Goal: Task Accomplishment & Management: Use online tool/utility

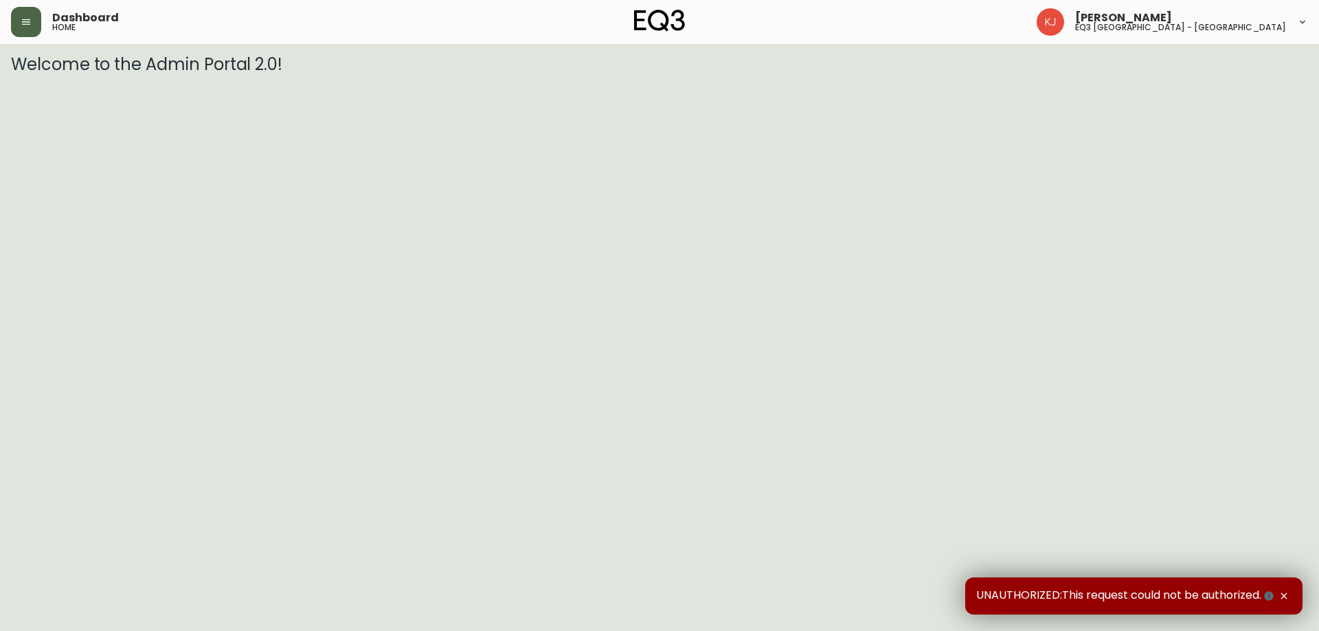
click at [12, 17] on button "button" at bounding box center [26, 22] width 30 height 30
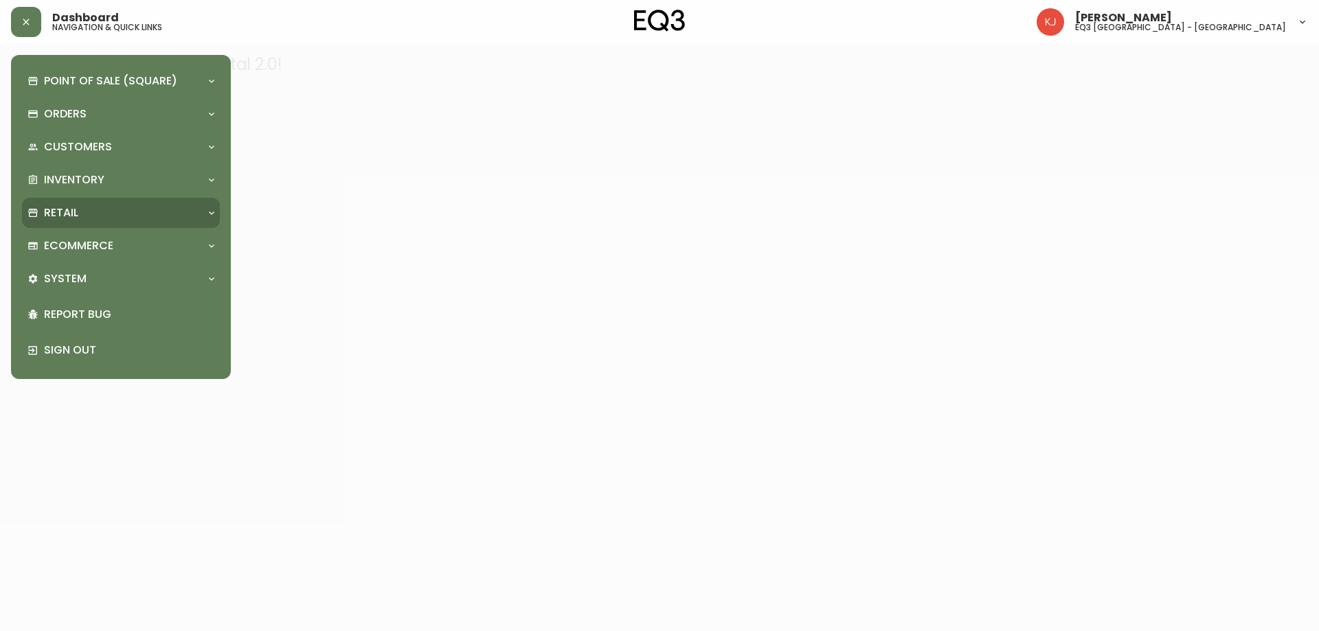
click at [32, 219] on div "Retail" at bounding box center [113, 212] width 173 height 15
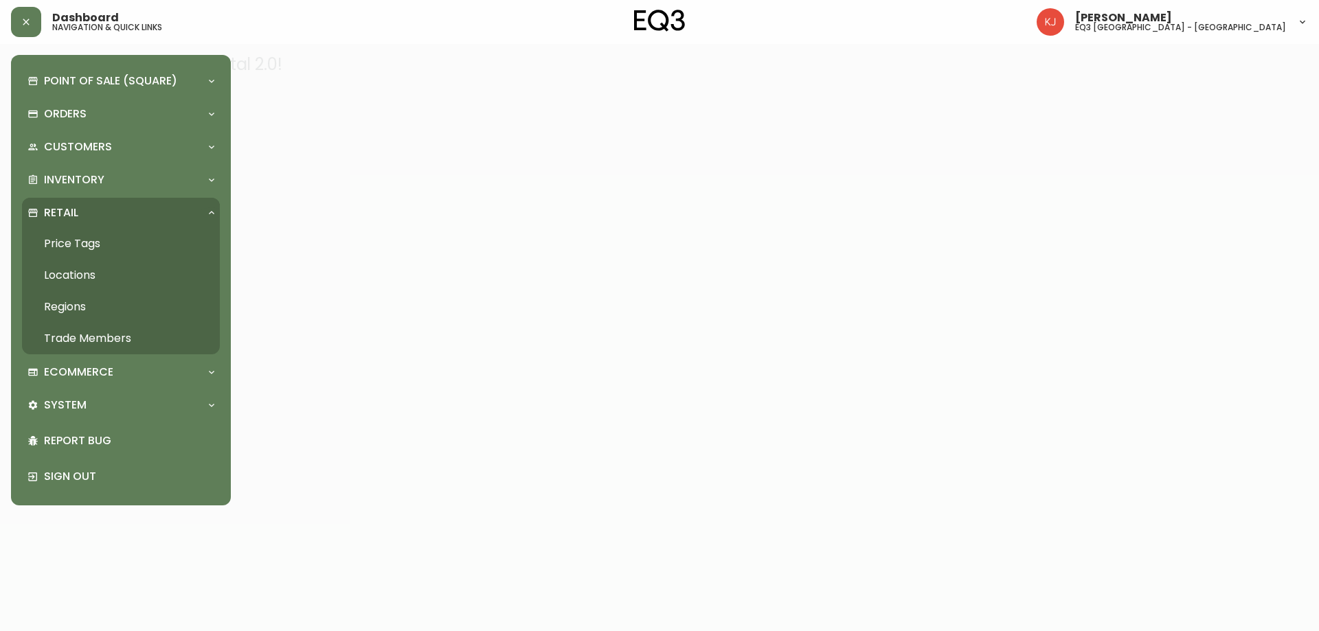
click at [114, 237] on link "Price Tags" at bounding box center [121, 244] width 198 height 32
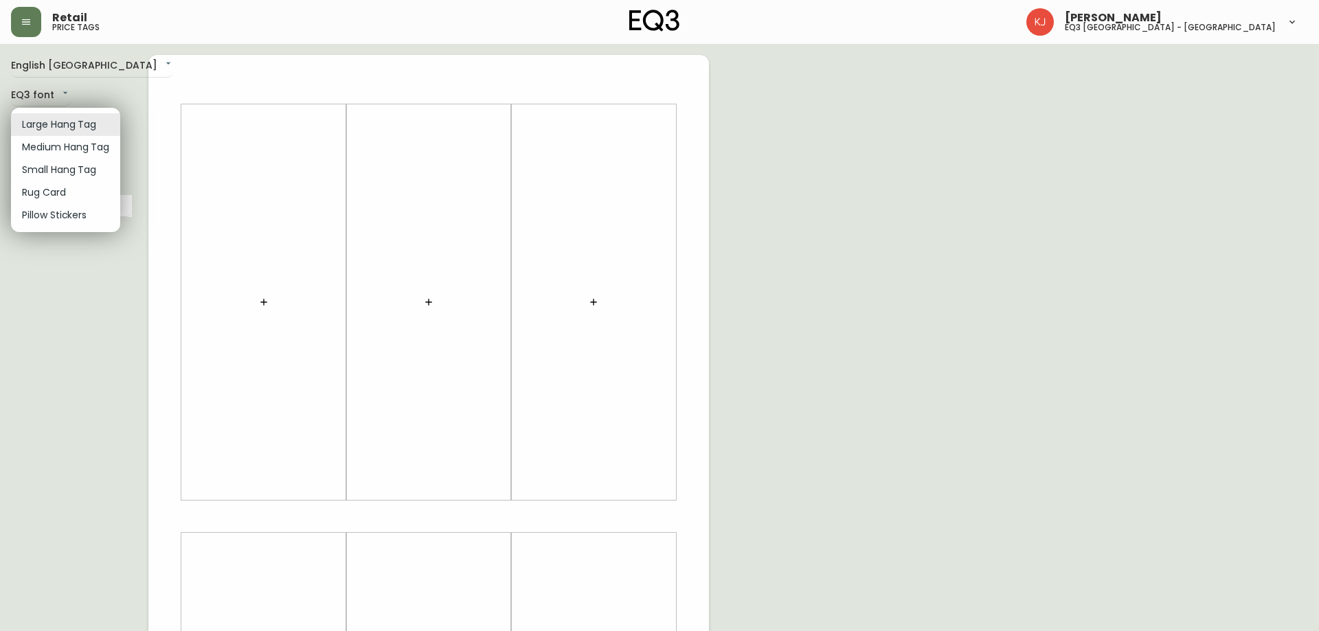
click at [57, 125] on body "Retail price tags [PERSON_NAME] eq3 [GEOGRAPHIC_DATA] - [GEOGRAPHIC_DATA] Engli…" at bounding box center [659, 489] width 1319 height 978
click at [39, 178] on li "Small Hang Tag" at bounding box center [65, 170] width 109 height 23
type input "small"
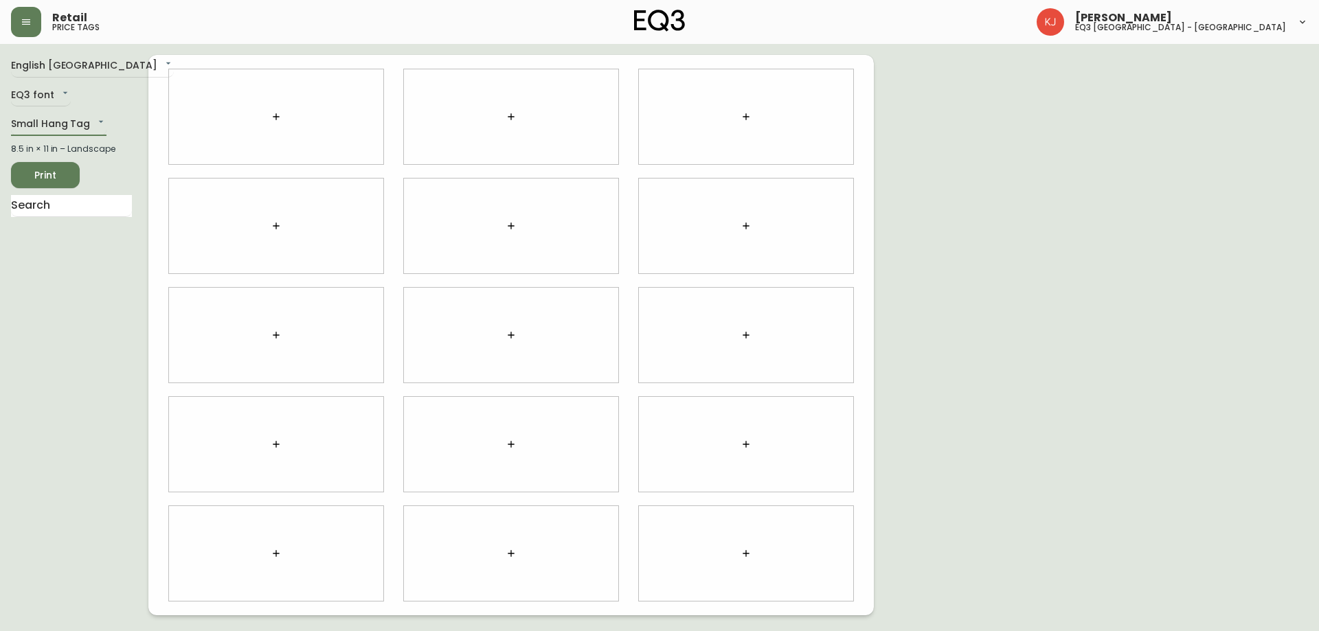
click at [238, 121] on div at bounding box center [276, 116] width 214 height 95
click at [270, 117] on button "button" at bounding box center [275, 116] width 27 height 27
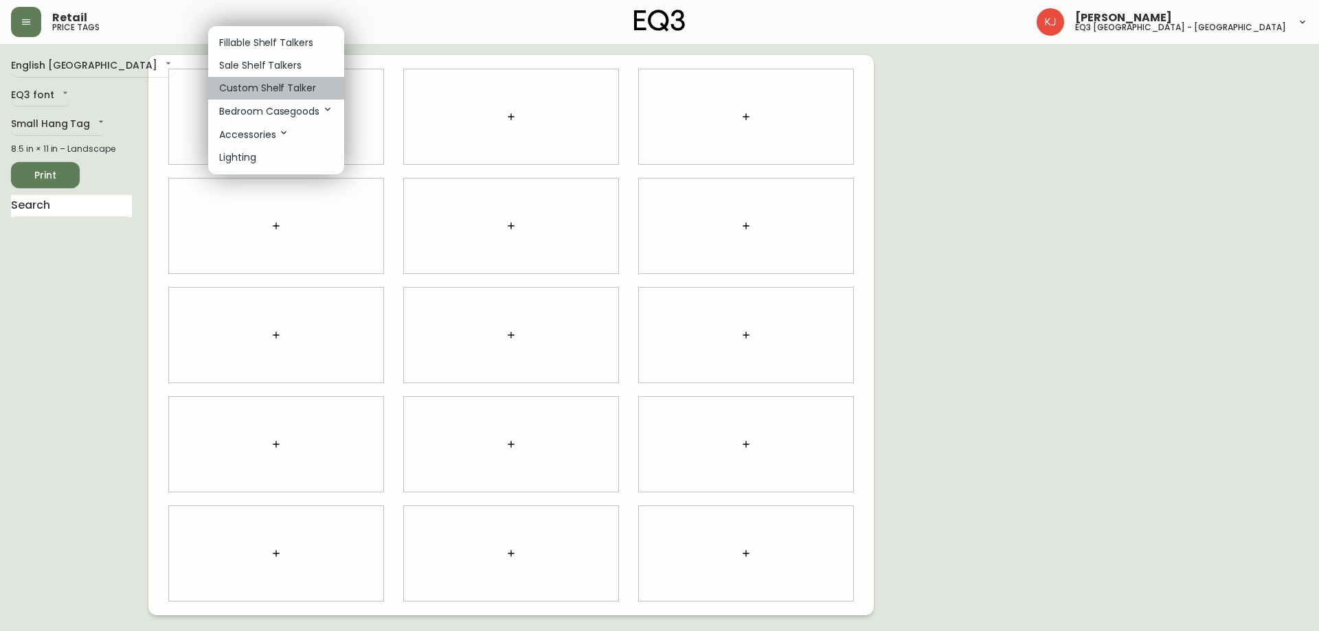
click at [291, 91] on p "Custom Shelf Talker" at bounding box center [267, 88] width 97 height 14
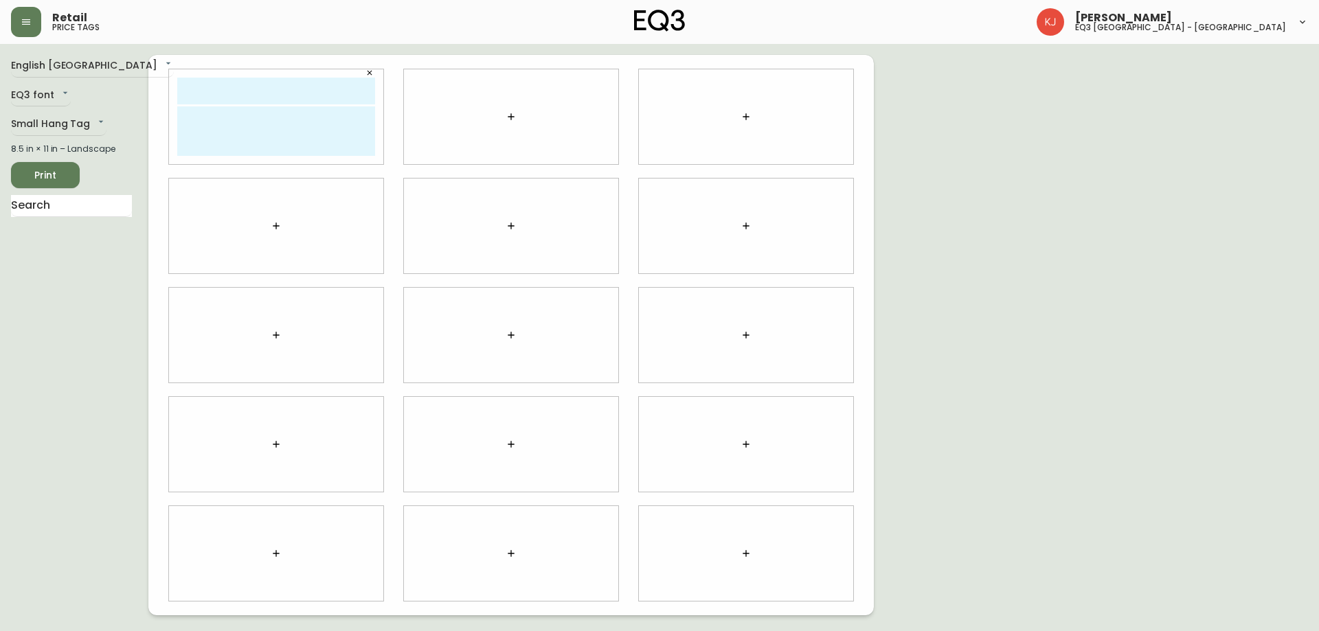
click at [209, 89] on input "text" at bounding box center [276, 91] width 198 height 27
type input "SHAINA LEWIS"
click at [277, 155] on textarea at bounding box center [276, 130] width 198 height 49
type textarea "5"
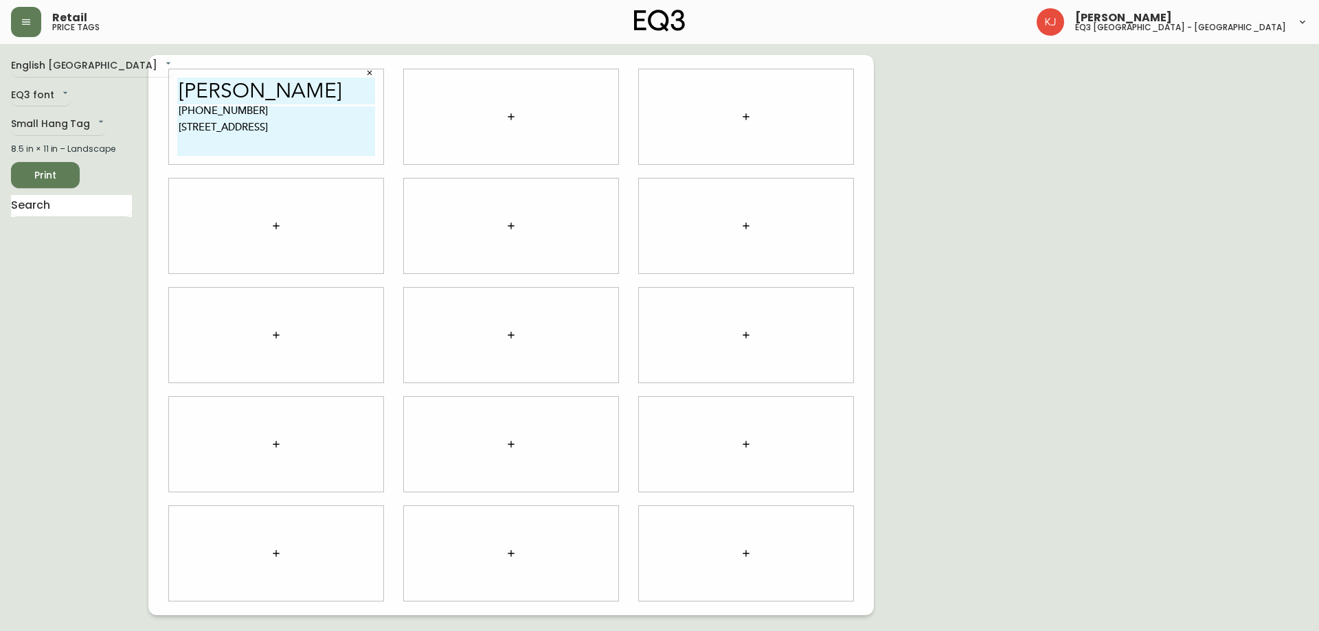
click at [297, 139] on textarea "514-989-5550 1155 Rue Wellington Montréal, QC H3C 1V9" at bounding box center [276, 130] width 198 height 49
click at [184, 130] on textarea "514-989-5550 1155 Rue Wellington Montréal, QC H3C 1V9" at bounding box center [276, 130] width 198 height 49
click at [182, 133] on textarea "514-989-5550 1155 Rue Wellington Montréal, QC H3C 1V9" at bounding box center [276, 130] width 198 height 49
click at [295, 134] on textarea "514-989-5550 1155 Rue Wellington Montréal, QC H3C 1V9" at bounding box center [276, 130] width 198 height 49
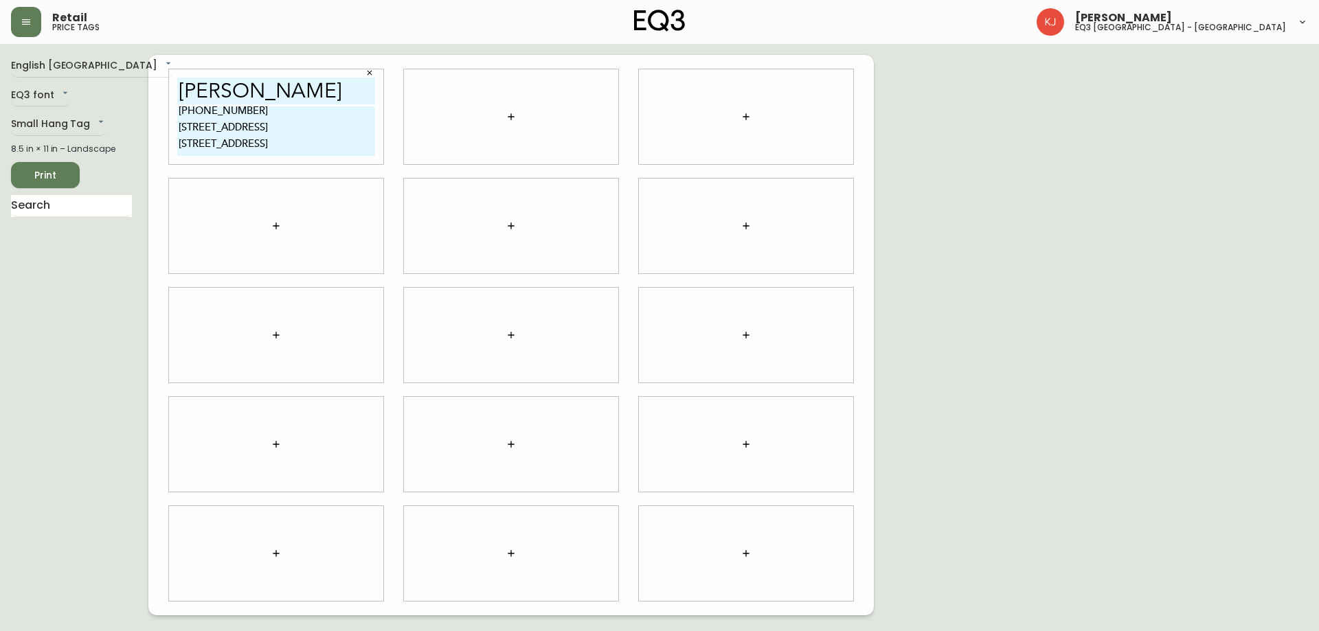
type textarea "514-989-5550 1155 Rue Wellington Montréal, QC H3C 1V9"
click at [321, 90] on input "SHAINA LEWIS" at bounding box center [276, 91] width 198 height 27
click at [547, 118] on div at bounding box center [511, 116] width 214 height 95
click at [341, 149] on textarea "514-989-5550 1155 Rue Wellington Montréal, QC H3C 1V9" at bounding box center [276, 130] width 198 height 49
drag, startPoint x: 315, startPoint y: 151, endPoint x: 19, endPoint y: 78, distance: 304.3
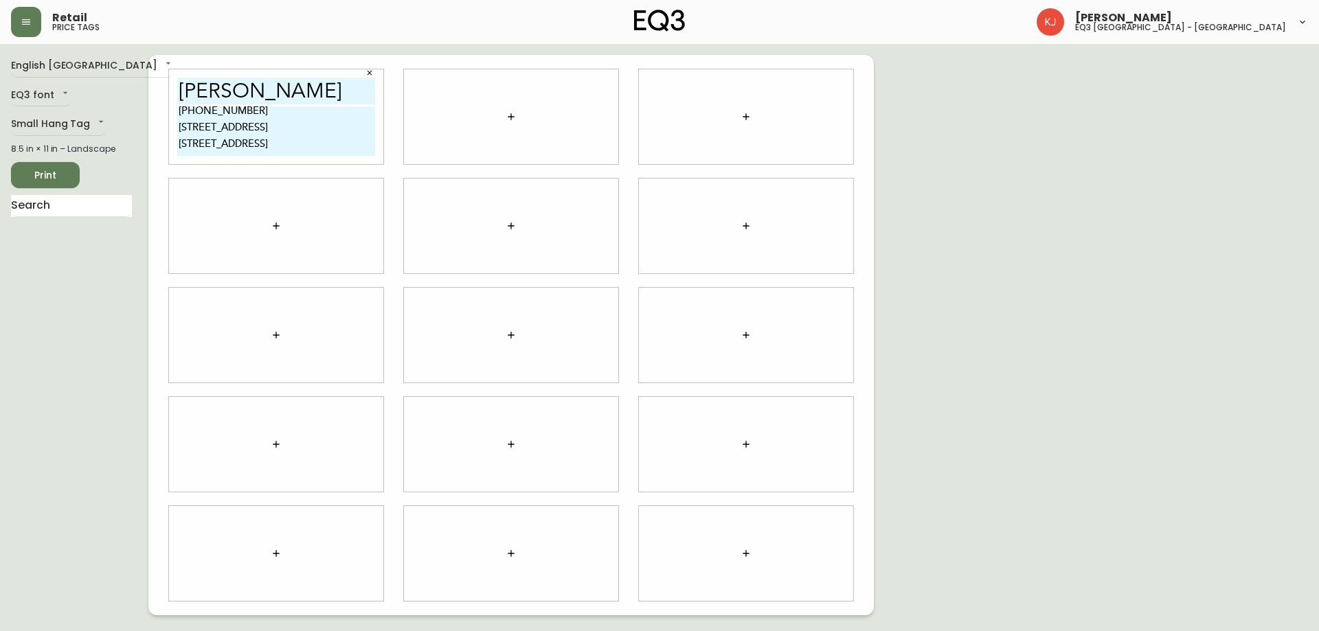
click at [19, 78] on div "English Canada en_CA EQ3 font EQ3 Small Hang Tag small 8.5 in × 11 in – Landsca…" at bounding box center [659, 335] width 1297 height 560
type textarea "c"
type textarea "Consultante en design shlewis@eq3.com"
click at [366, 176] on div at bounding box center [276, 226] width 235 height 109
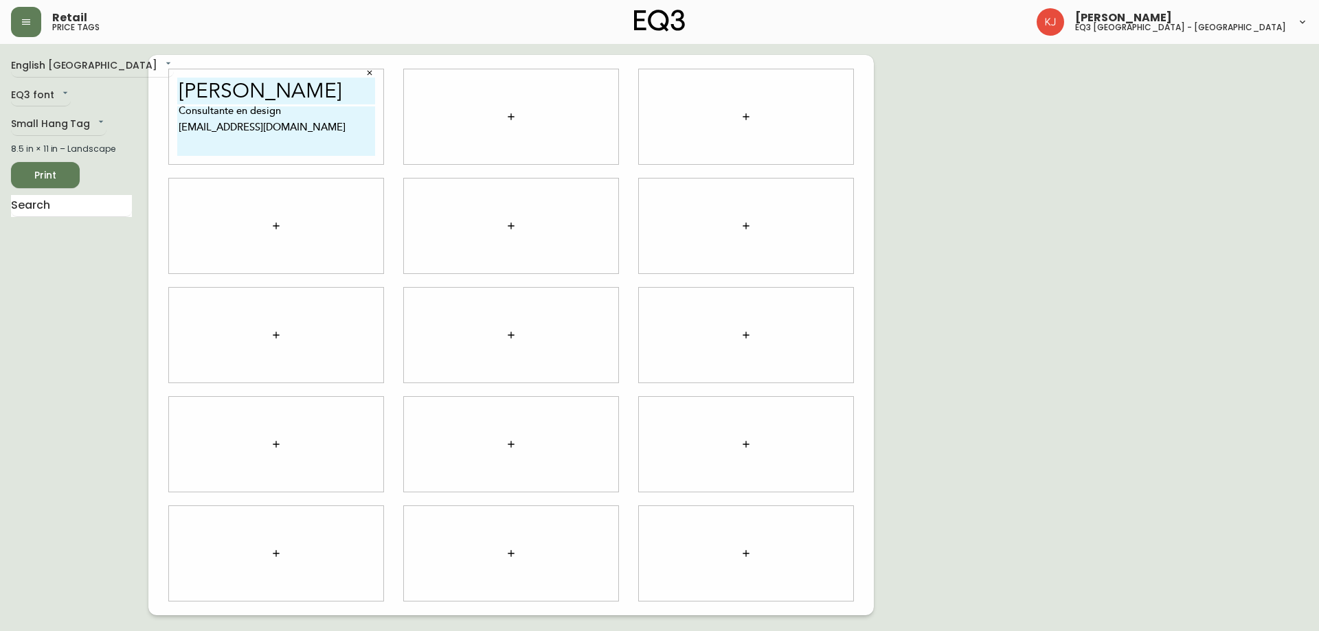
drag, startPoint x: 294, startPoint y: 133, endPoint x: 157, endPoint y: 113, distance: 138.1
click at [157, 113] on div "SHAINA LEWIS Consultante en design shlewis@eq3.com" at bounding box center [510, 335] width 725 height 560
click at [512, 105] on button "button" at bounding box center [510, 116] width 27 height 27
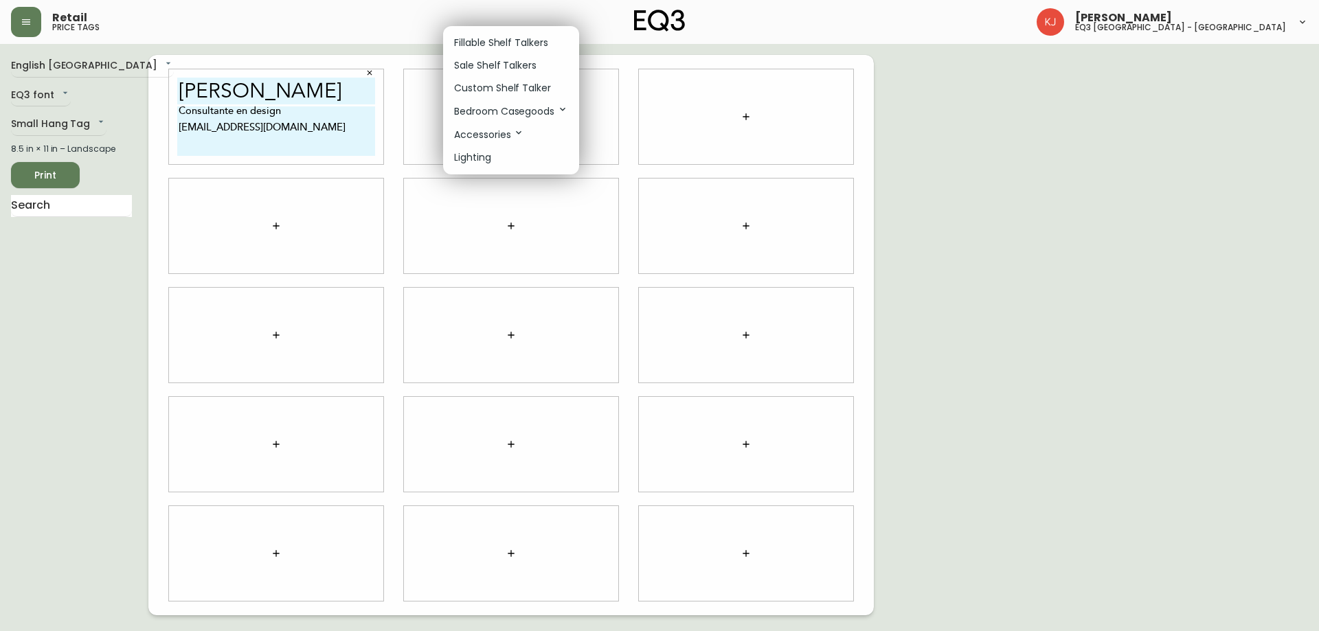
click at [525, 87] on p "Custom Shelf Talker" at bounding box center [502, 88] width 97 height 14
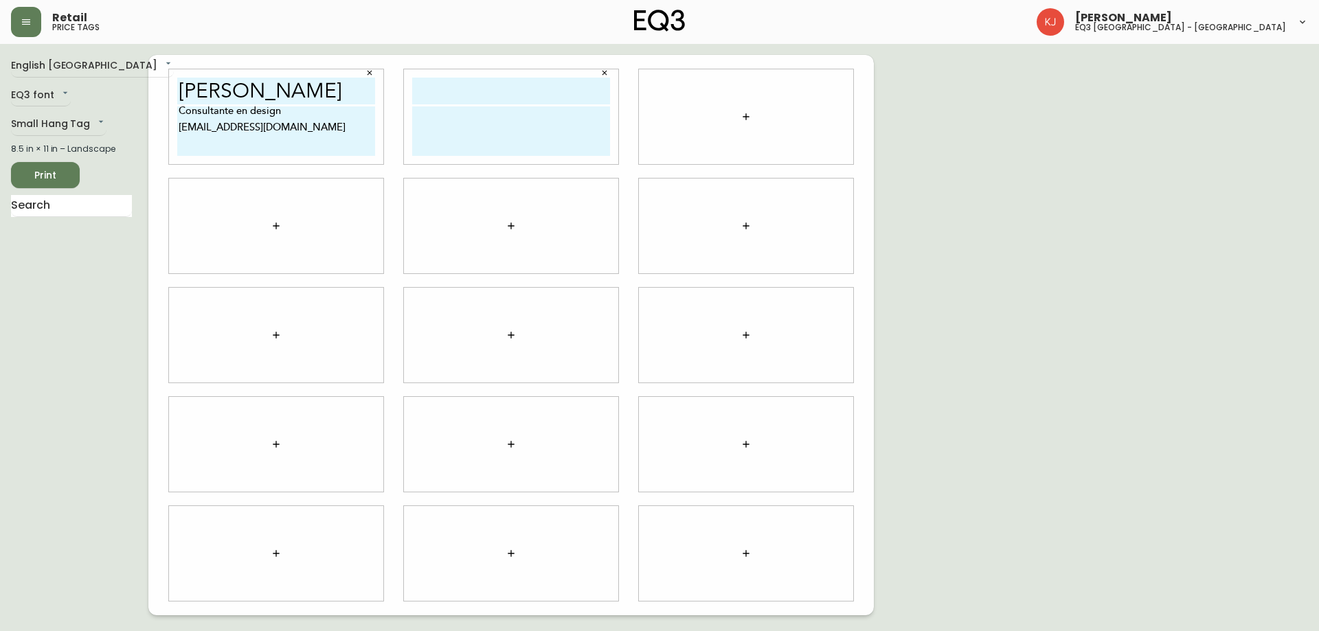
drag, startPoint x: 362, startPoint y: 95, endPoint x: 182, endPoint y: 101, distance: 180.0
click at [182, 101] on input "SHAINA LEWIS" at bounding box center [276, 91] width 198 height 27
click at [488, 98] on input "text" at bounding box center [511, 91] width 198 height 27
paste input "SHAINA LEWIS"
type input "SHAINA LEWIS"
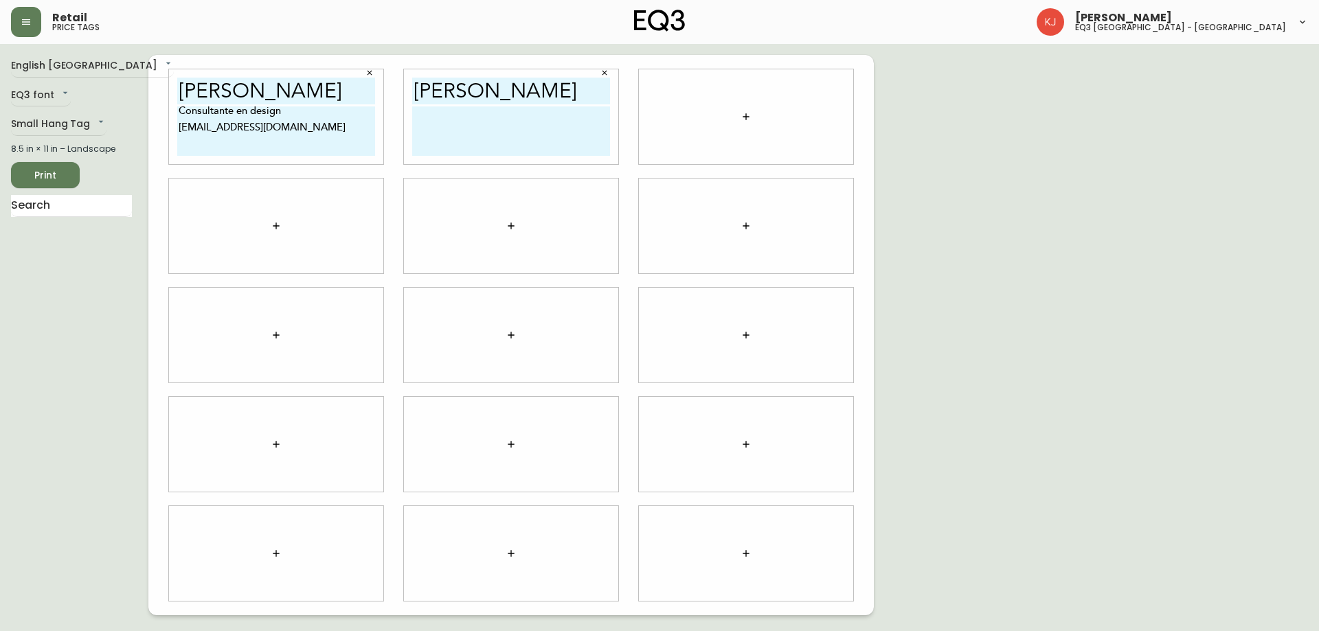
click at [782, 93] on div at bounding box center [746, 116] width 214 height 95
click at [743, 113] on icon "button" at bounding box center [745, 116] width 11 height 11
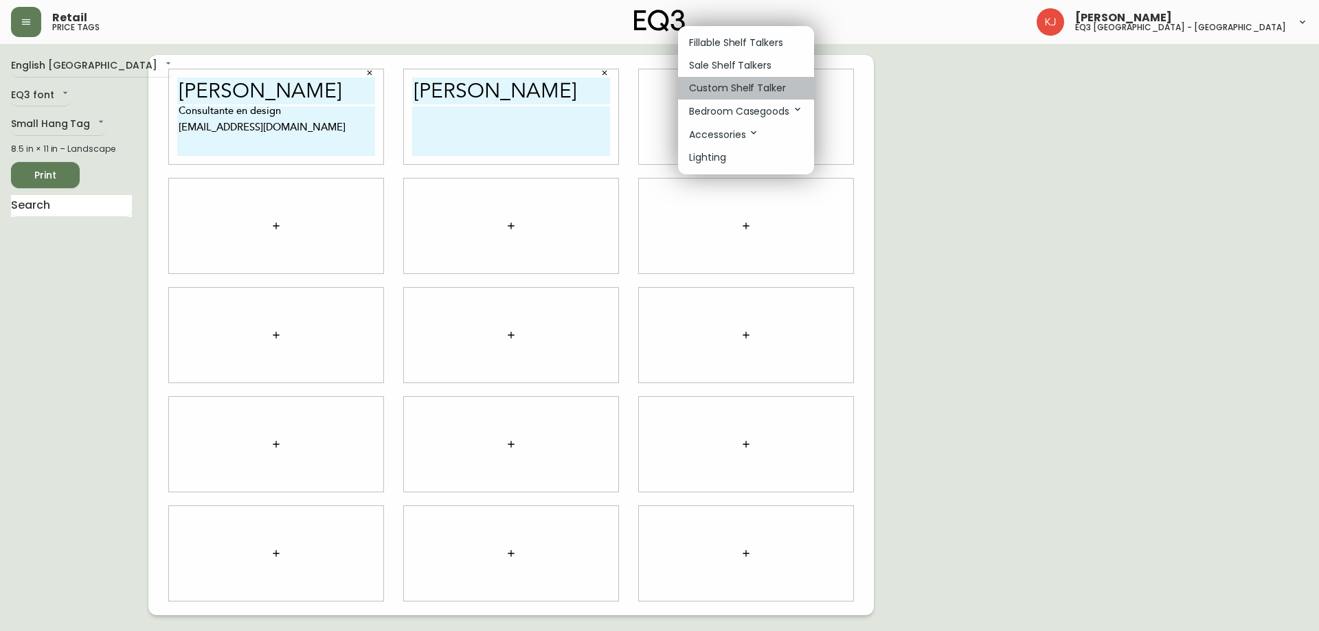
click at [755, 89] on p "Custom Shelf Talker" at bounding box center [737, 88] width 97 height 14
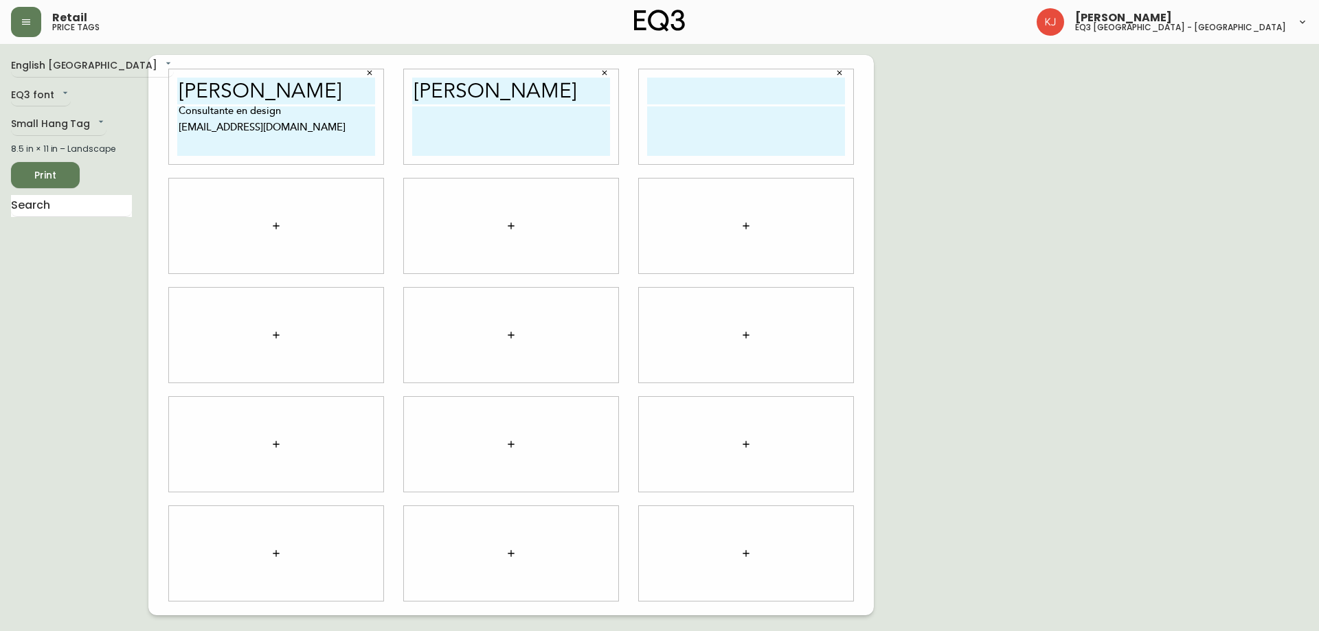
click at [742, 229] on icon "button" at bounding box center [745, 225] width 11 height 11
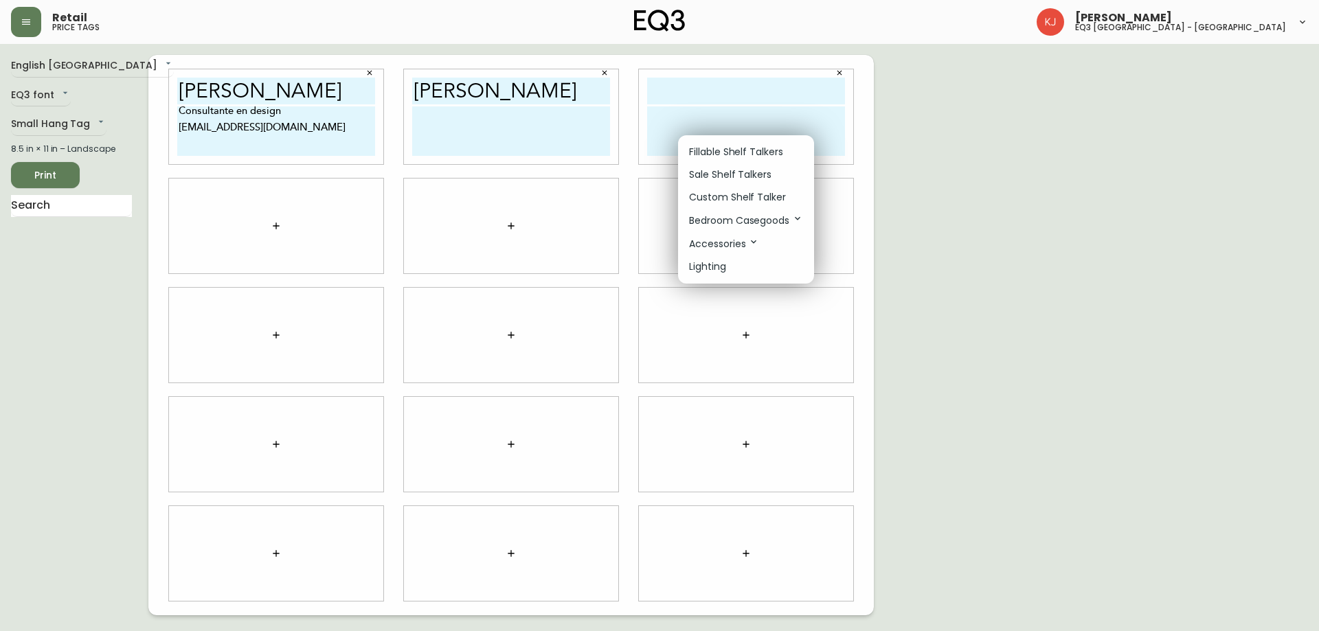
click at [740, 192] on p "Custom Shelf Talker" at bounding box center [737, 197] width 97 height 14
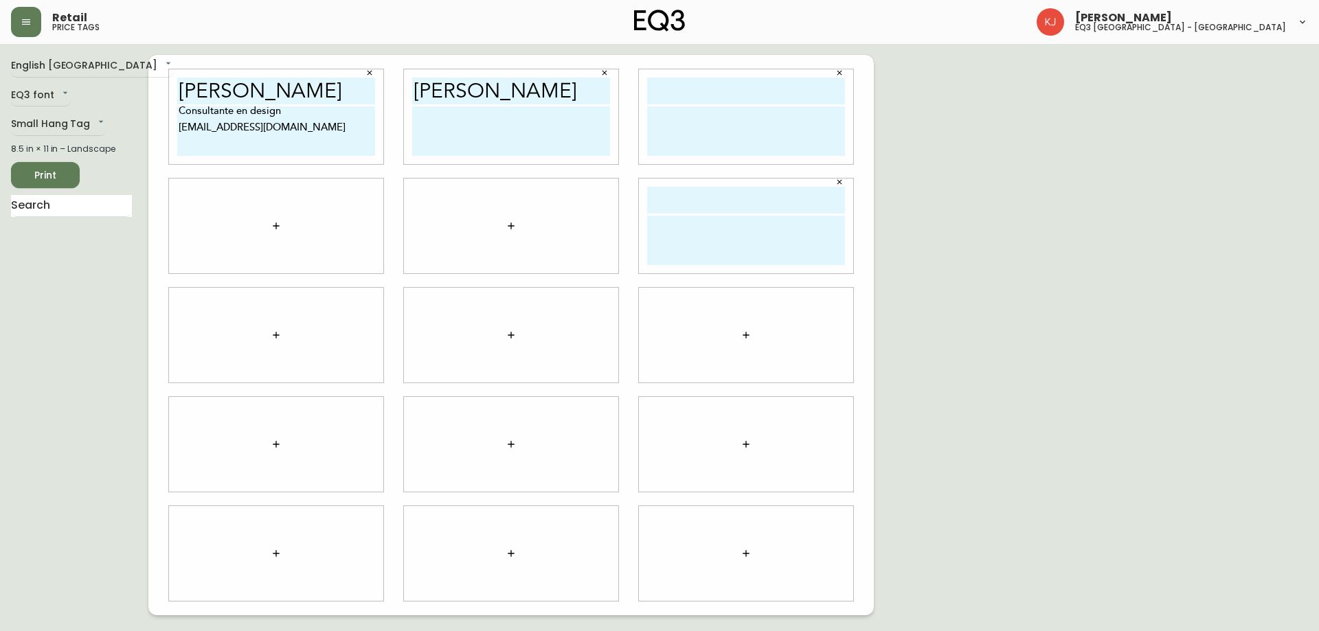
click at [510, 227] on icon "button" at bounding box center [510, 225] width 11 height 11
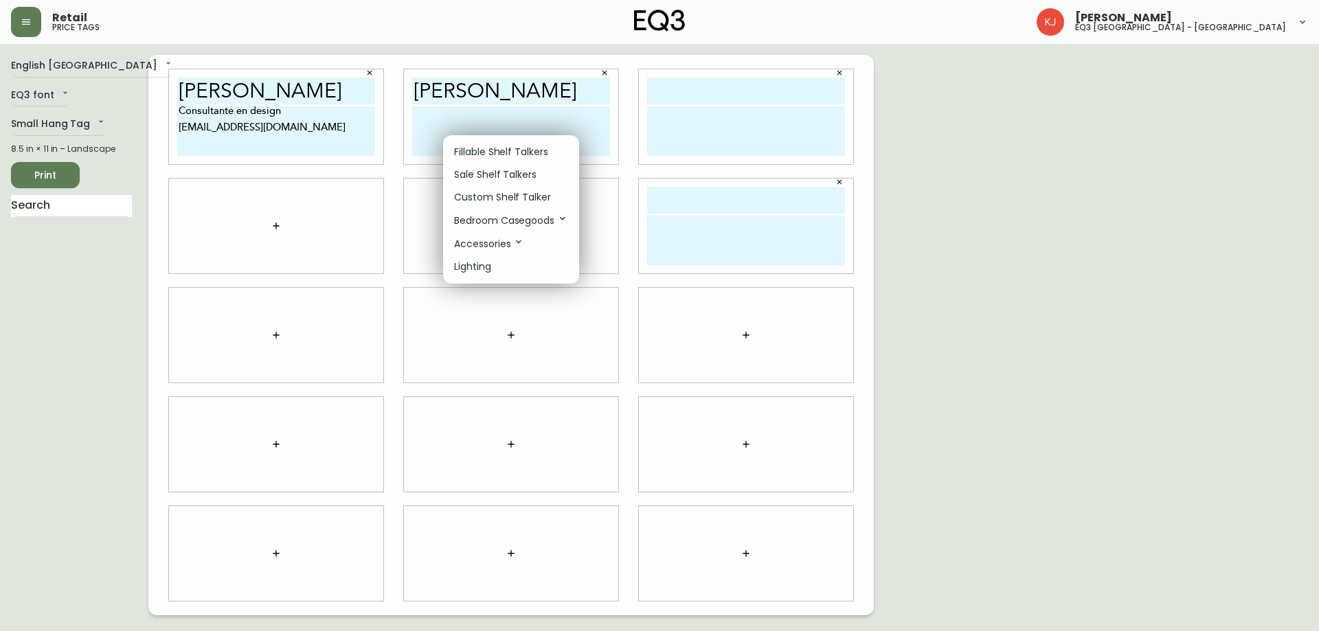
click at [516, 195] on p "Custom Shelf Talker" at bounding box center [502, 197] width 97 height 14
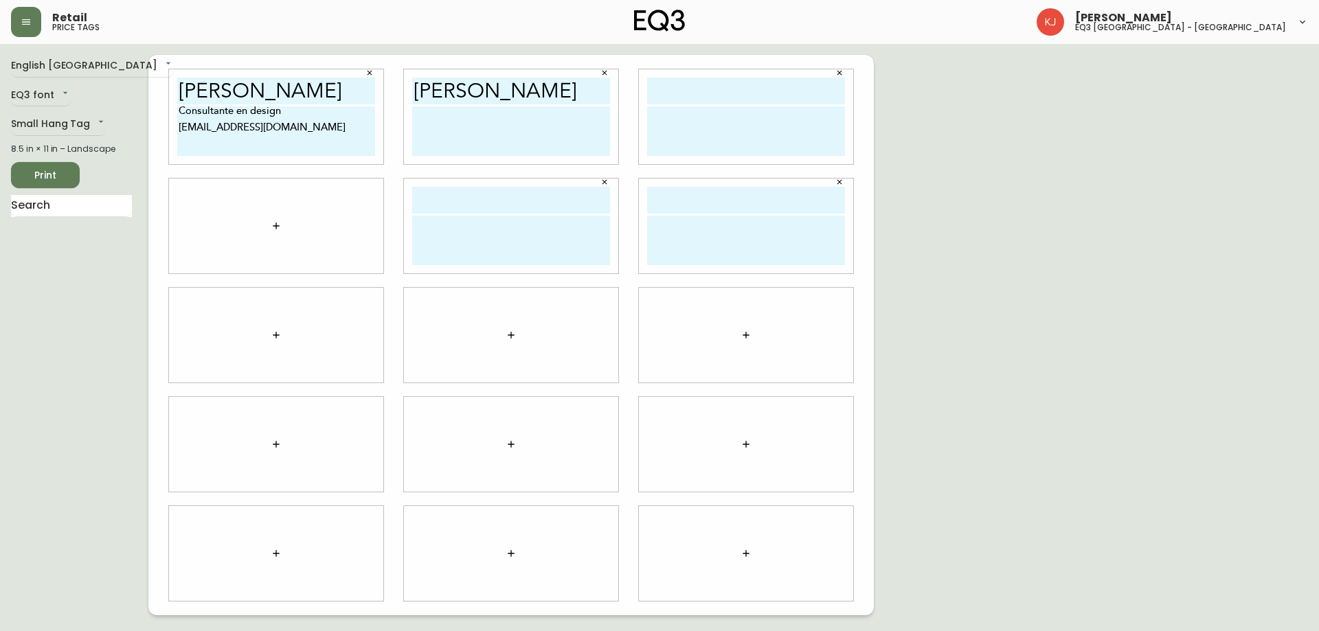
click at [271, 223] on icon "button" at bounding box center [276, 225] width 11 height 11
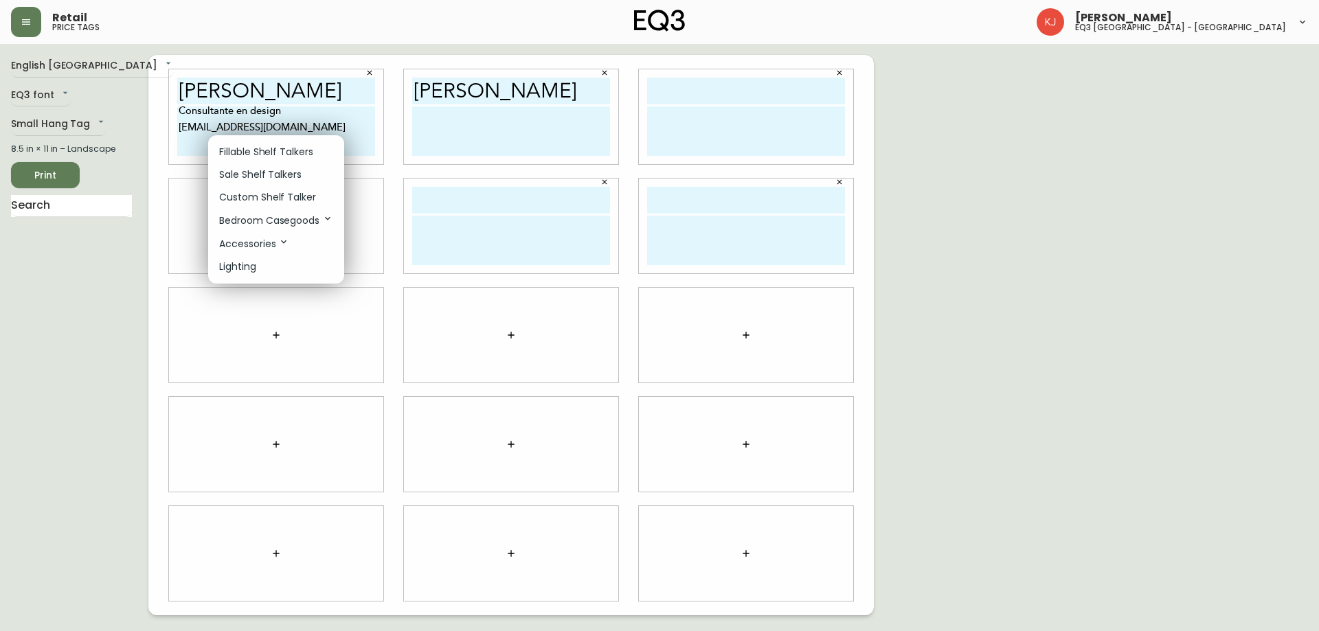
click at [286, 201] on p "Custom Shelf Talker" at bounding box center [267, 197] width 97 height 14
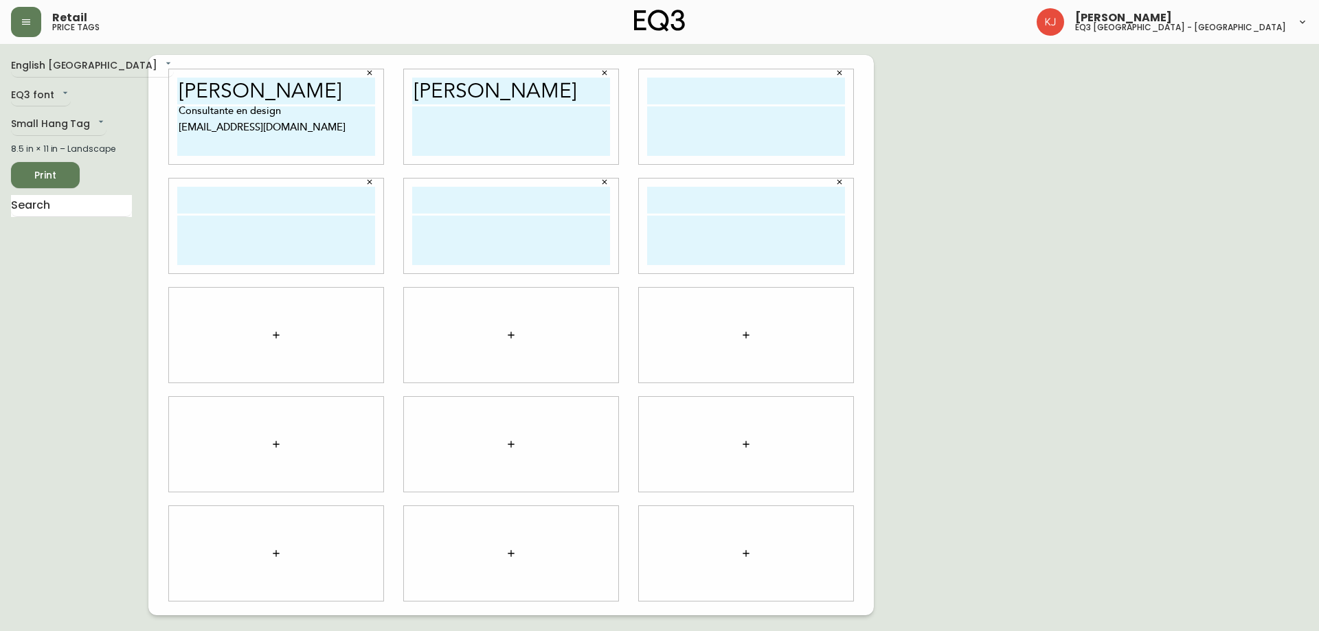
click at [269, 337] on button "button" at bounding box center [275, 334] width 27 height 27
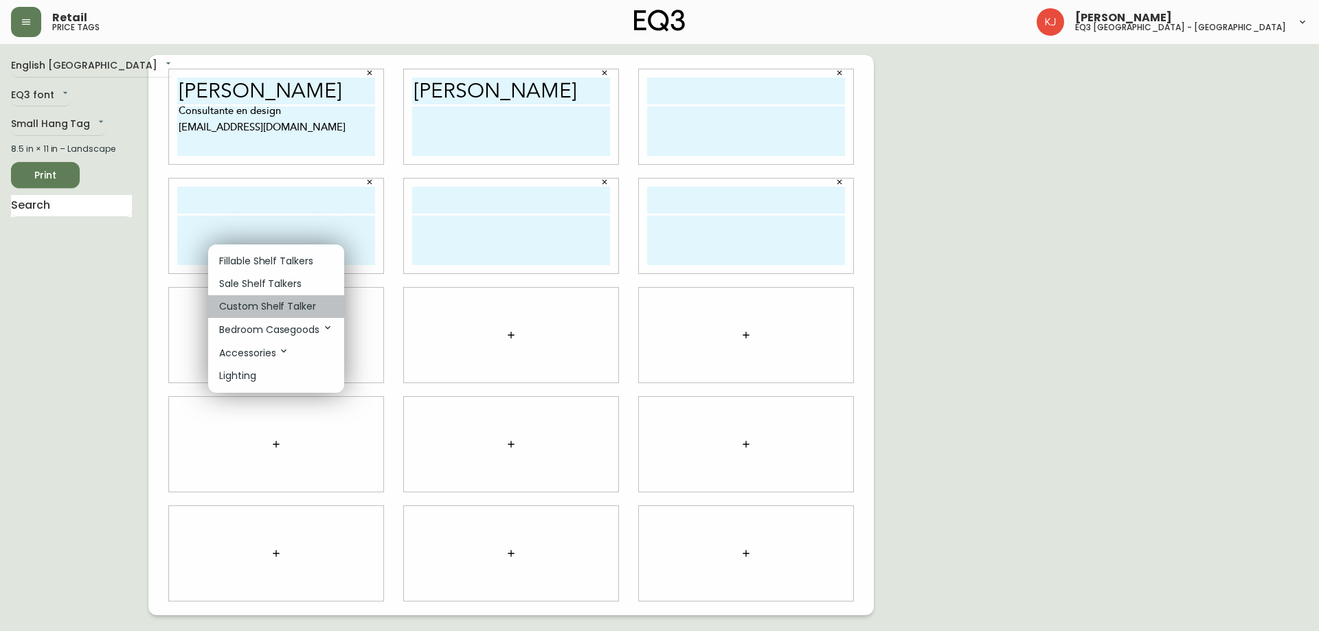
click at [289, 304] on p "Custom Shelf Talker" at bounding box center [267, 306] width 97 height 14
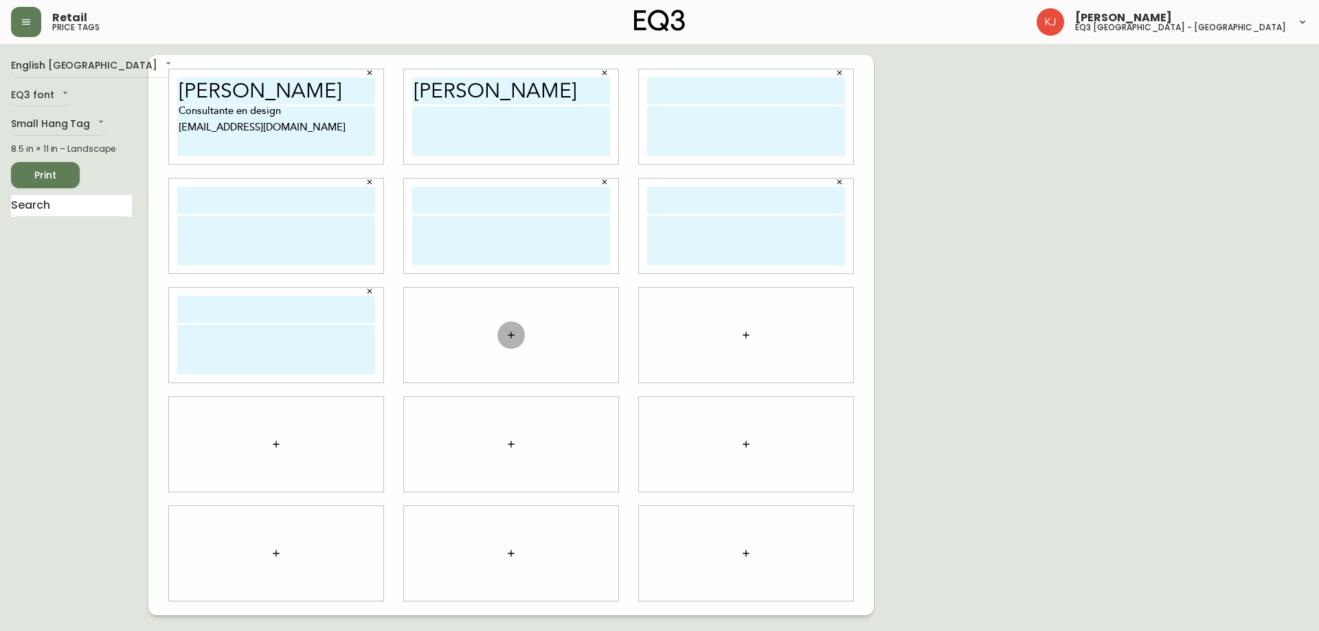
click at [511, 330] on icon "button" at bounding box center [510, 335] width 11 height 11
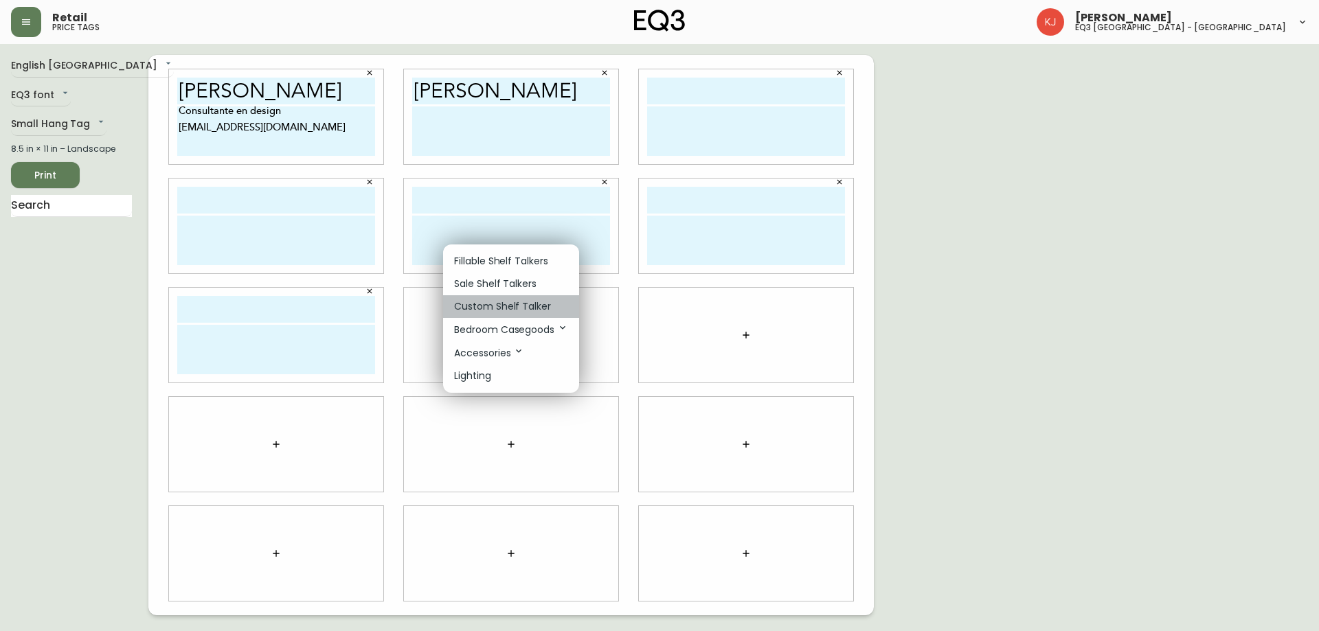
click at [517, 308] on p "Custom Shelf Talker" at bounding box center [502, 306] width 97 height 14
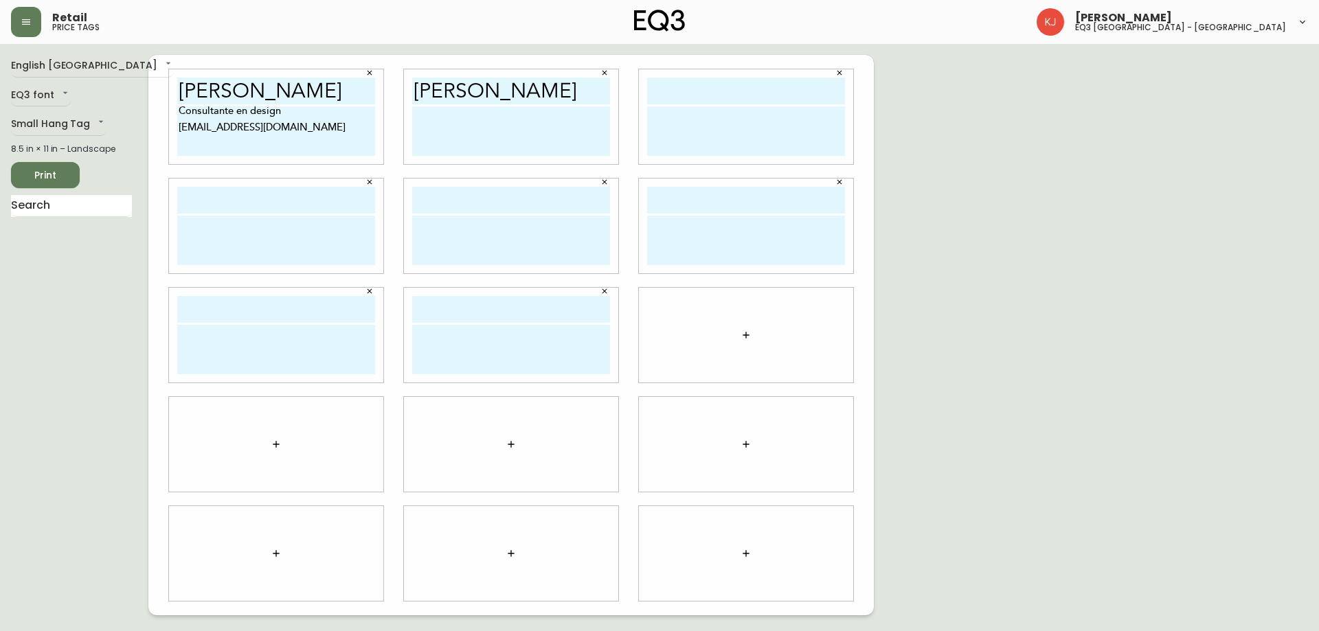
click at [742, 330] on icon "button" at bounding box center [745, 335] width 11 height 11
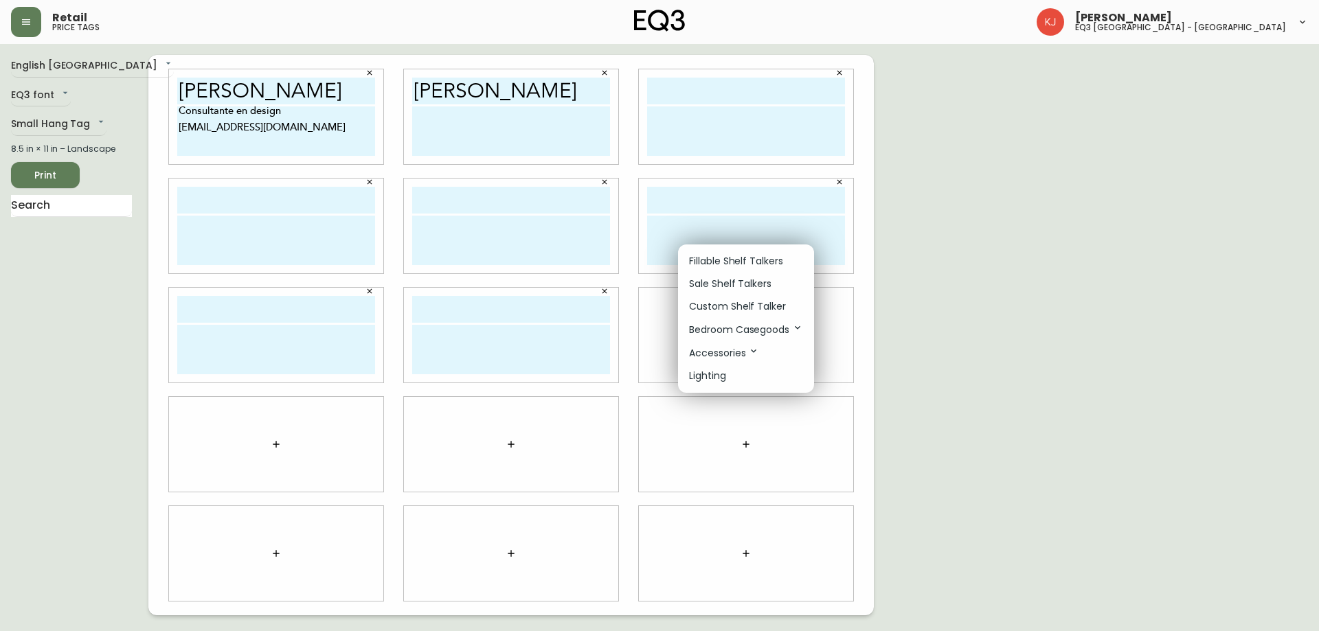
click at [742, 299] on li "Custom Shelf Talker" at bounding box center [746, 306] width 136 height 23
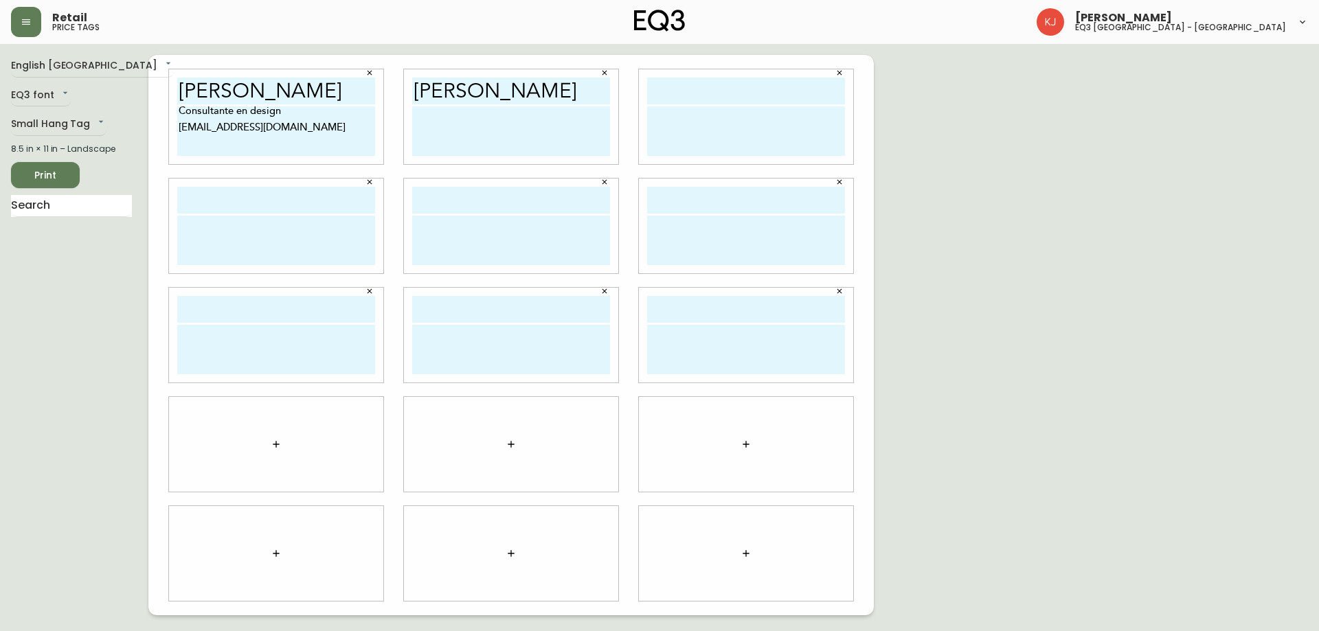
click at [746, 443] on icon "button" at bounding box center [745, 444] width 6 height 6
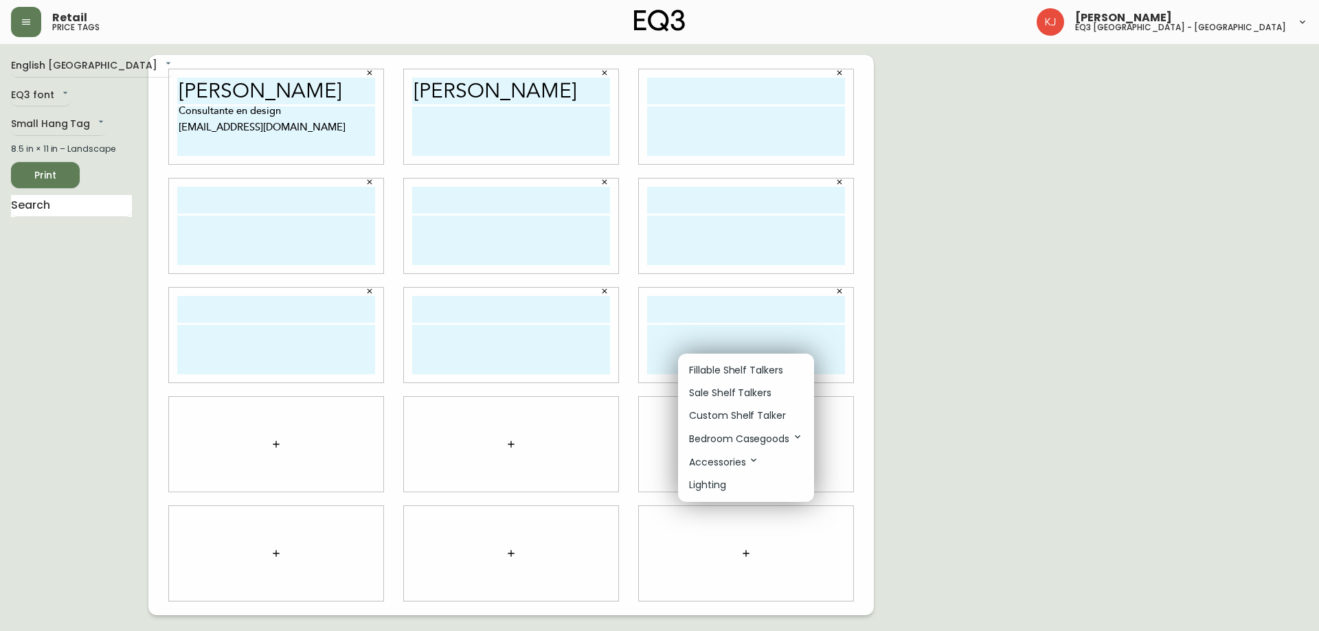
click at [746, 407] on li "Custom Shelf Talker" at bounding box center [746, 416] width 136 height 23
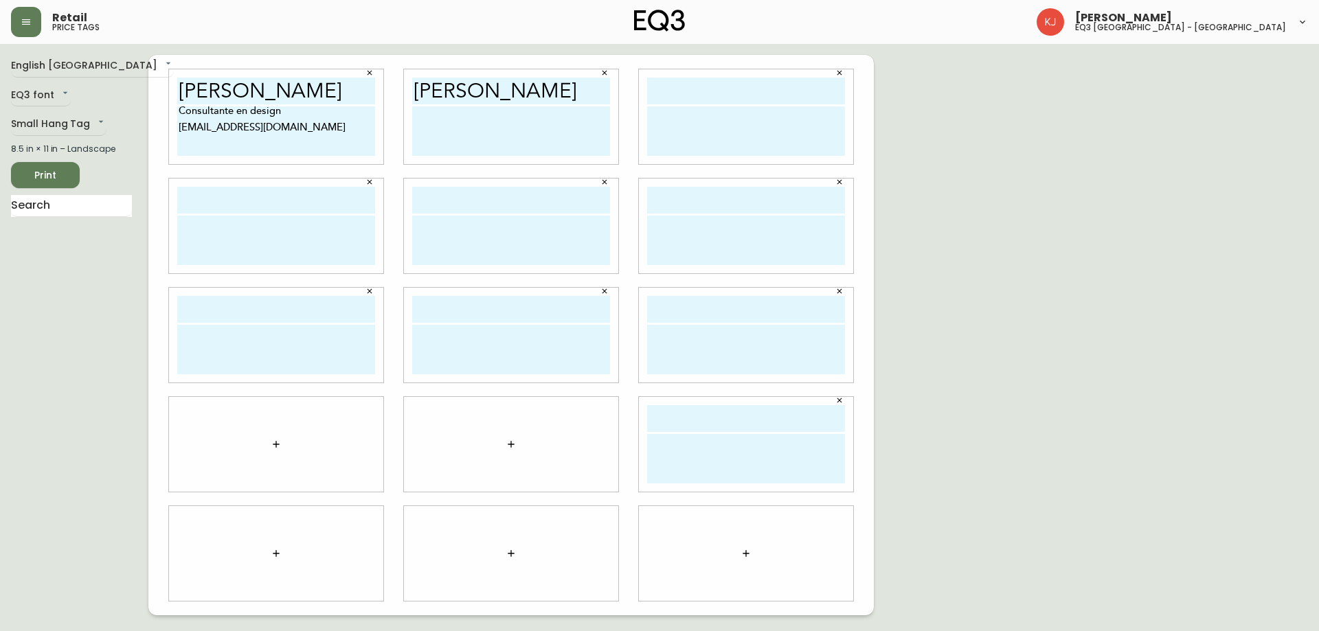
click at [510, 442] on icon "button" at bounding box center [510, 444] width 11 height 11
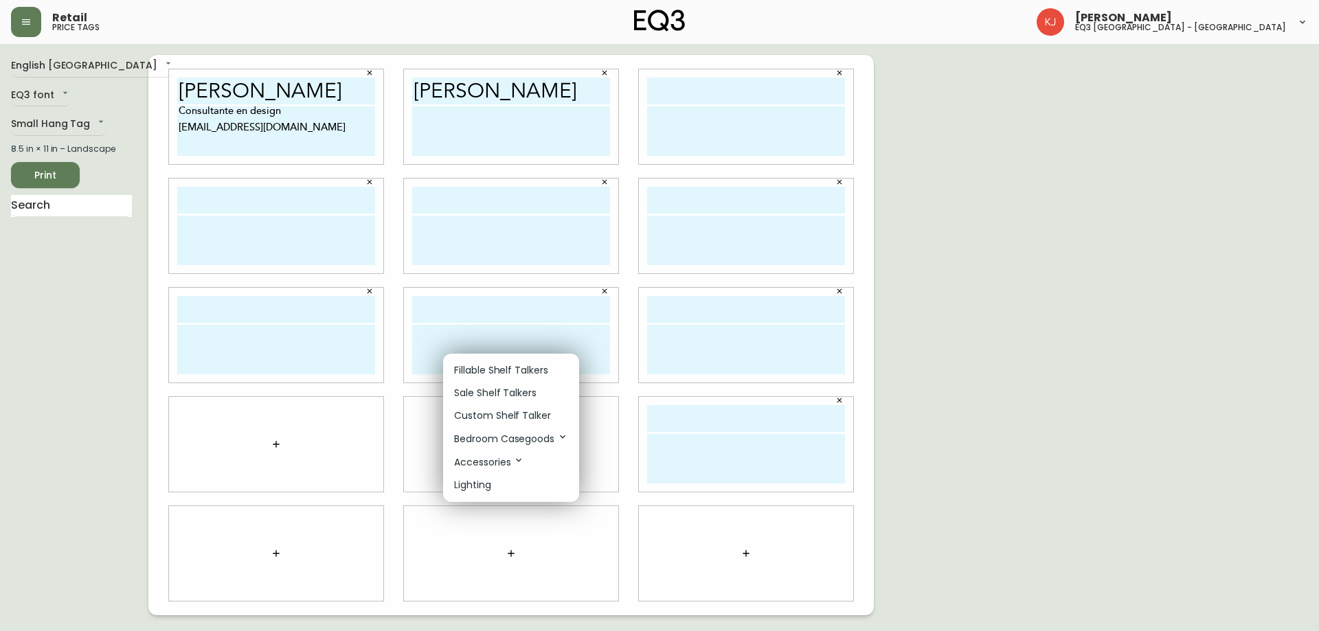
click at [512, 420] on p "Custom Shelf Talker" at bounding box center [502, 416] width 97 height 14
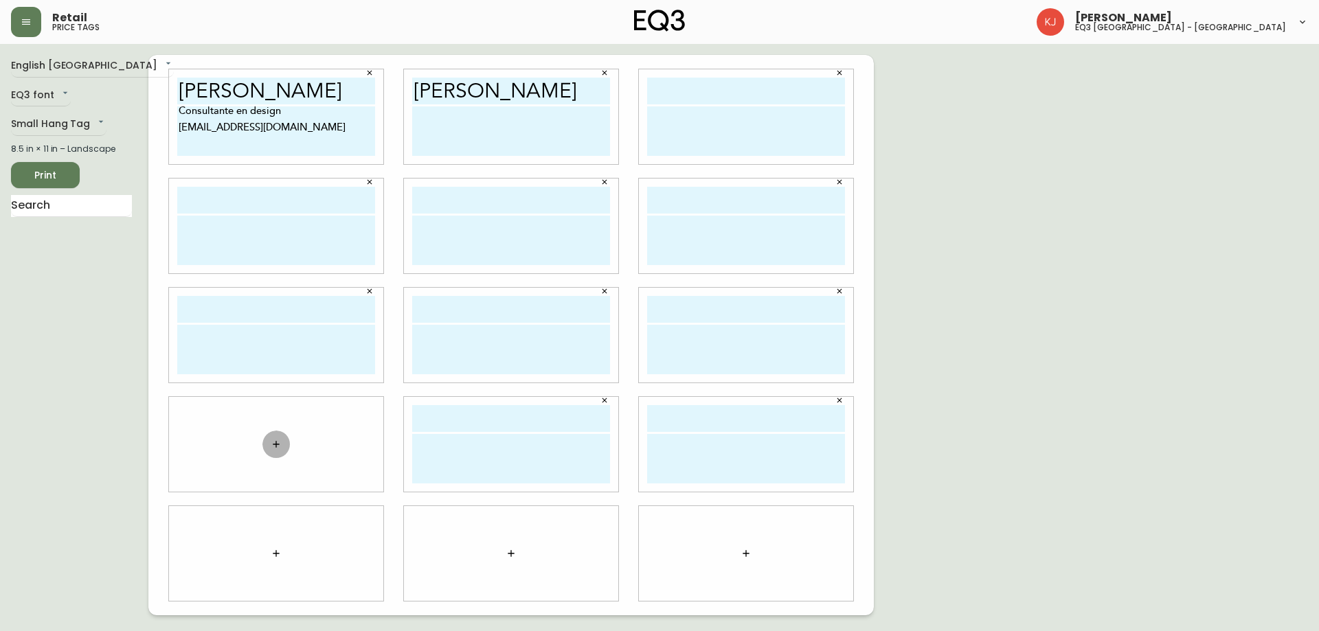
click at [280, 442] on icon "button" at bounding box center [276, 444] width 11 height 11
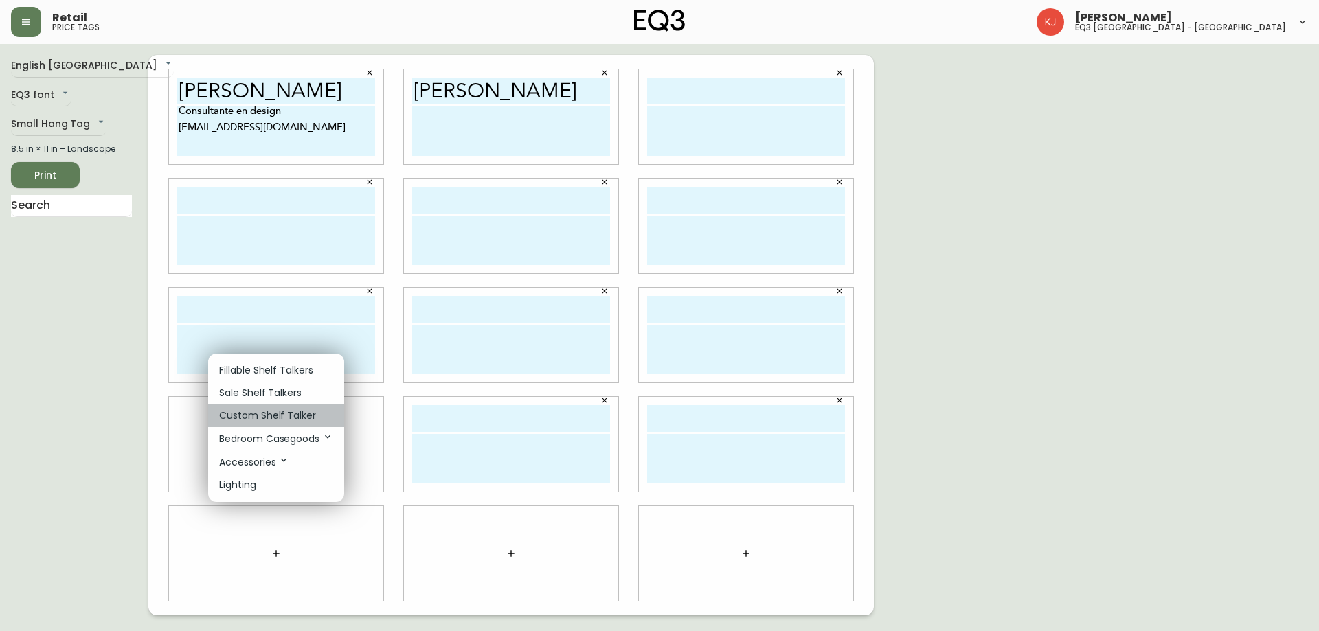
click at [282, 416] on p "Custom Shelf Talker" at bounding box center [267, 416] width 97 height 14
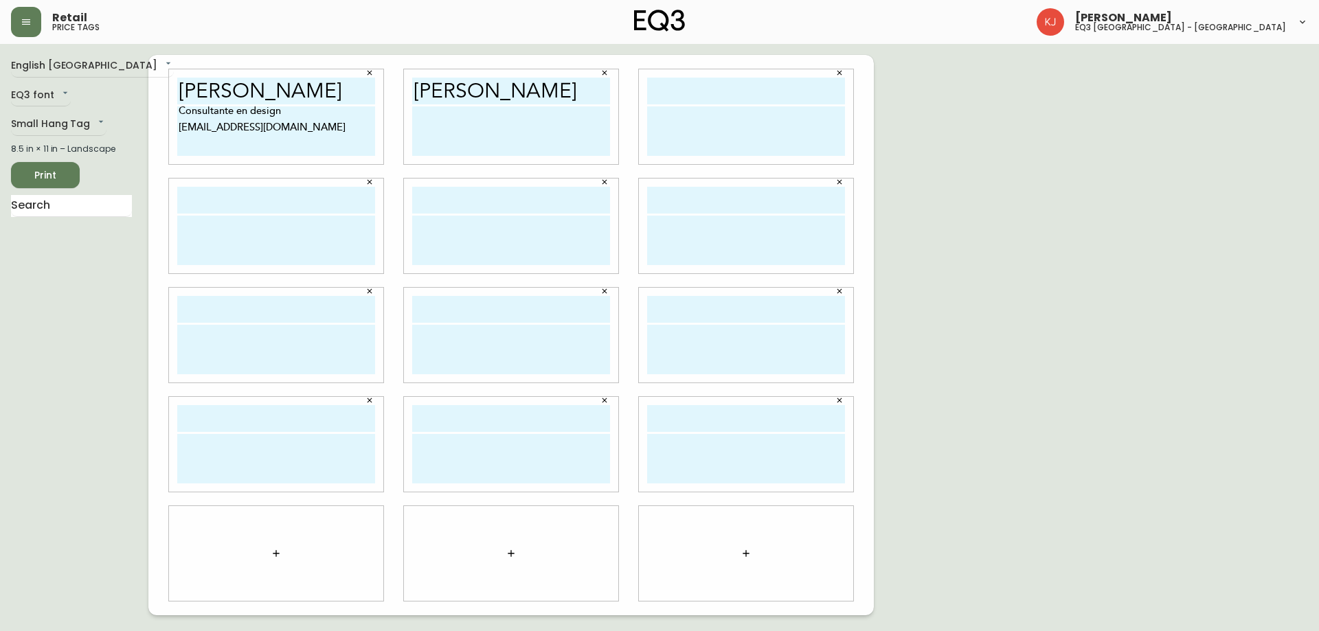
click at [270, 558] on button "button" at bounding box center [275, 553] width 27 height 27
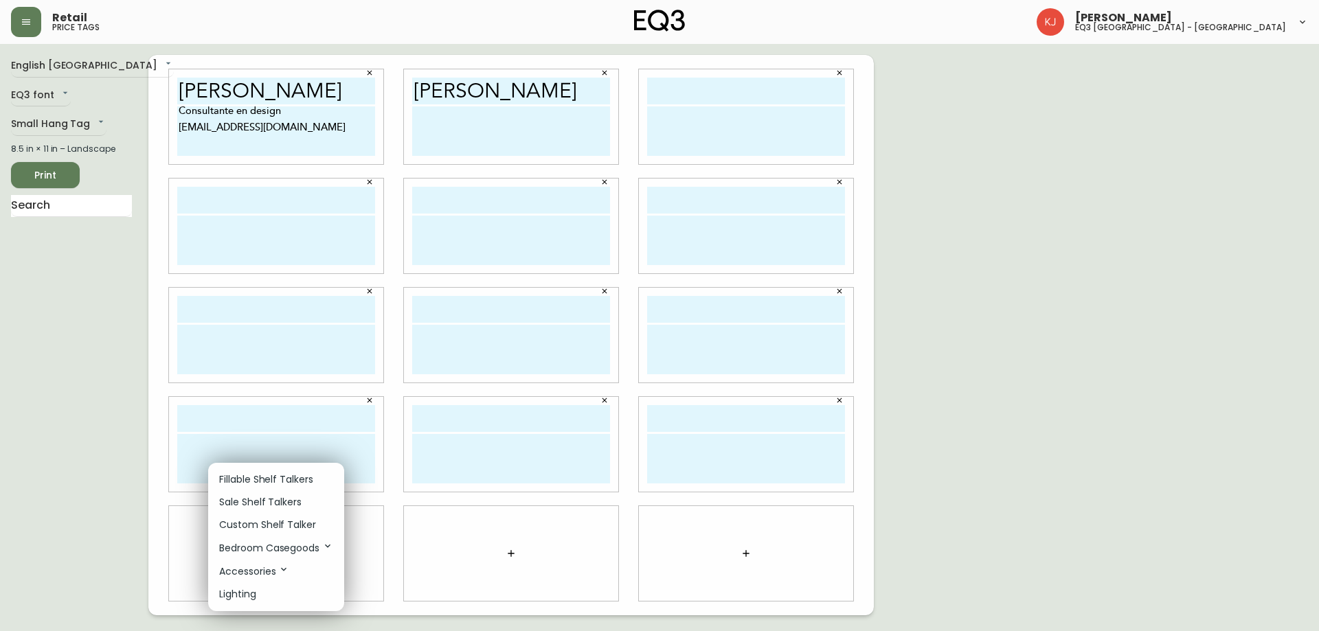
click at [278, 525] on p "Custom Shelf Talker" at bounding box center [267, 525] width 97 height 14
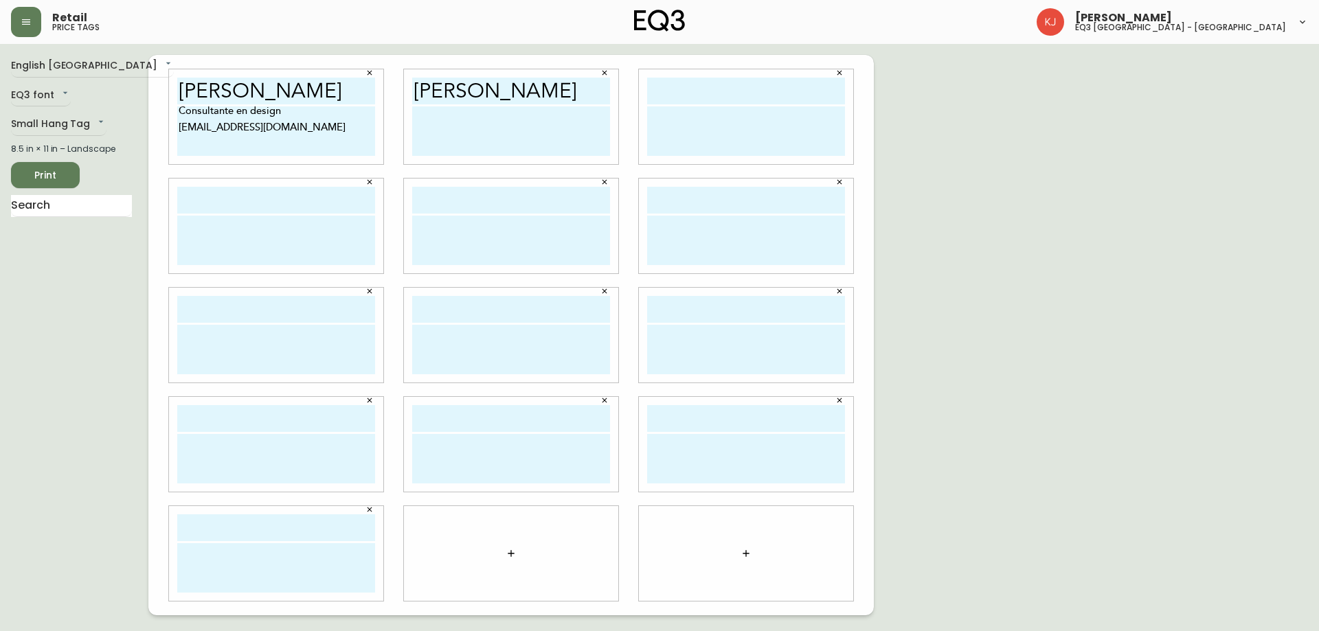
click at [512, 552] on icon "button" at bounding box center [510, 553] width 11 height 11
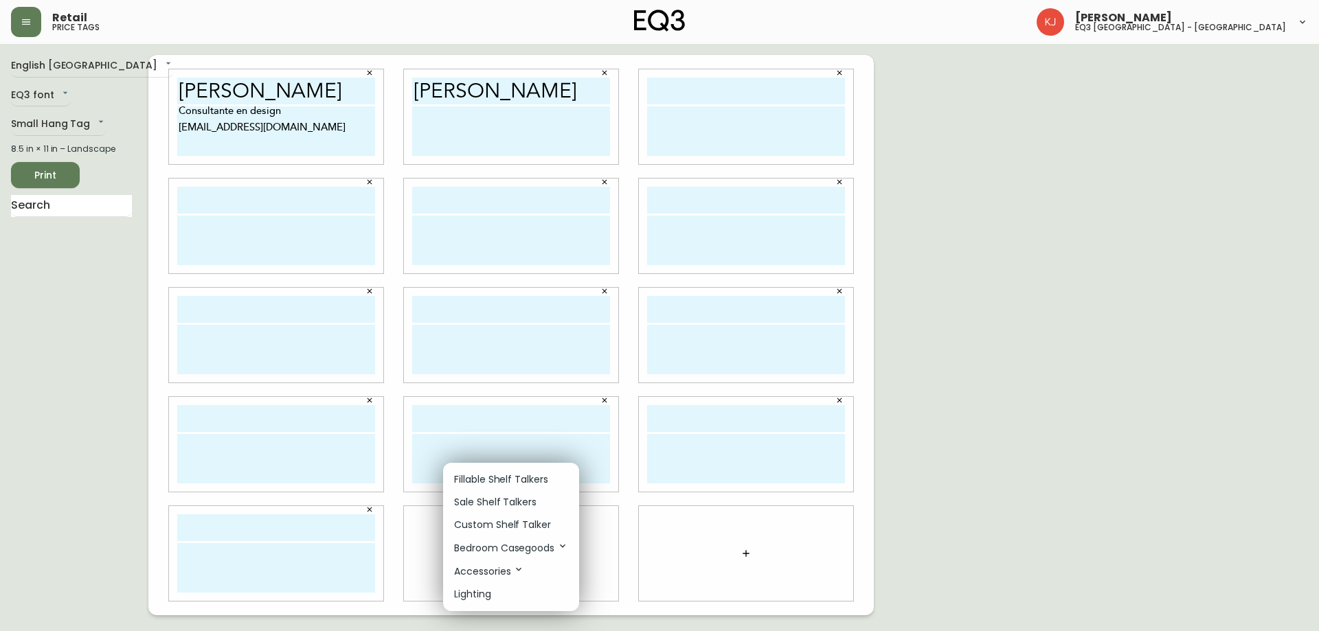
click at [512, 519] on p "Custom Shelf Talker" at bounding box center [502, 525] width 97 height 14
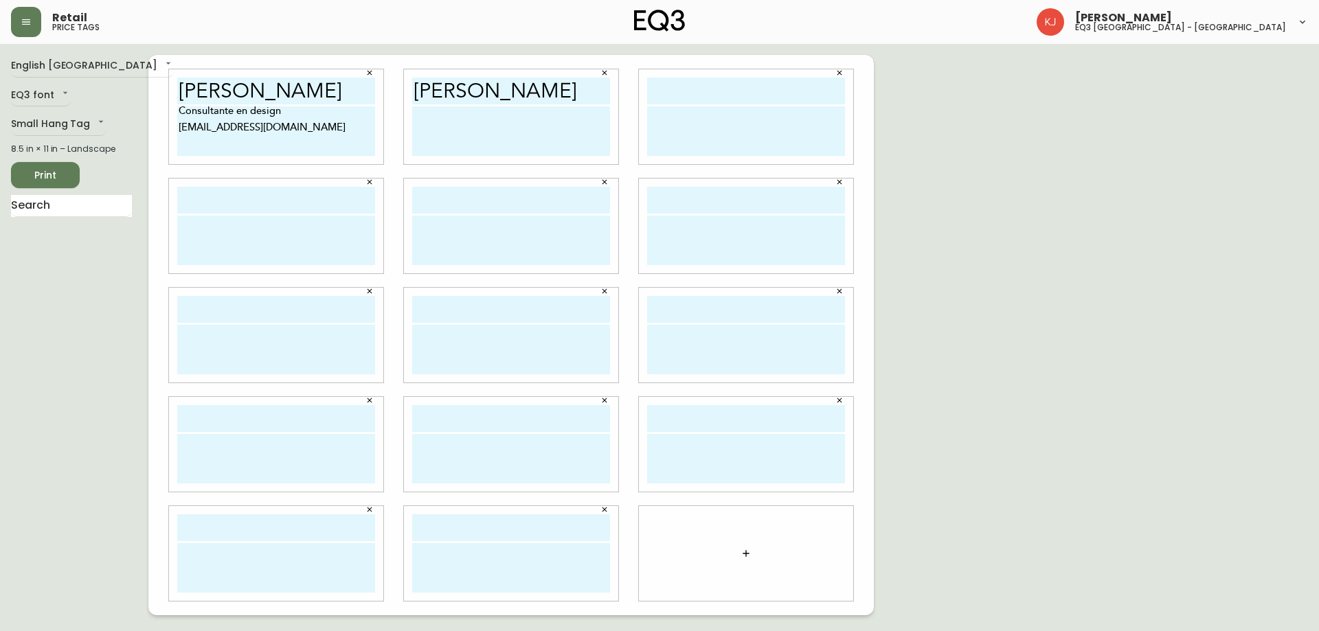
click at [736, 554] on button "button" at bounding box center [745, 553] width 27 height 27
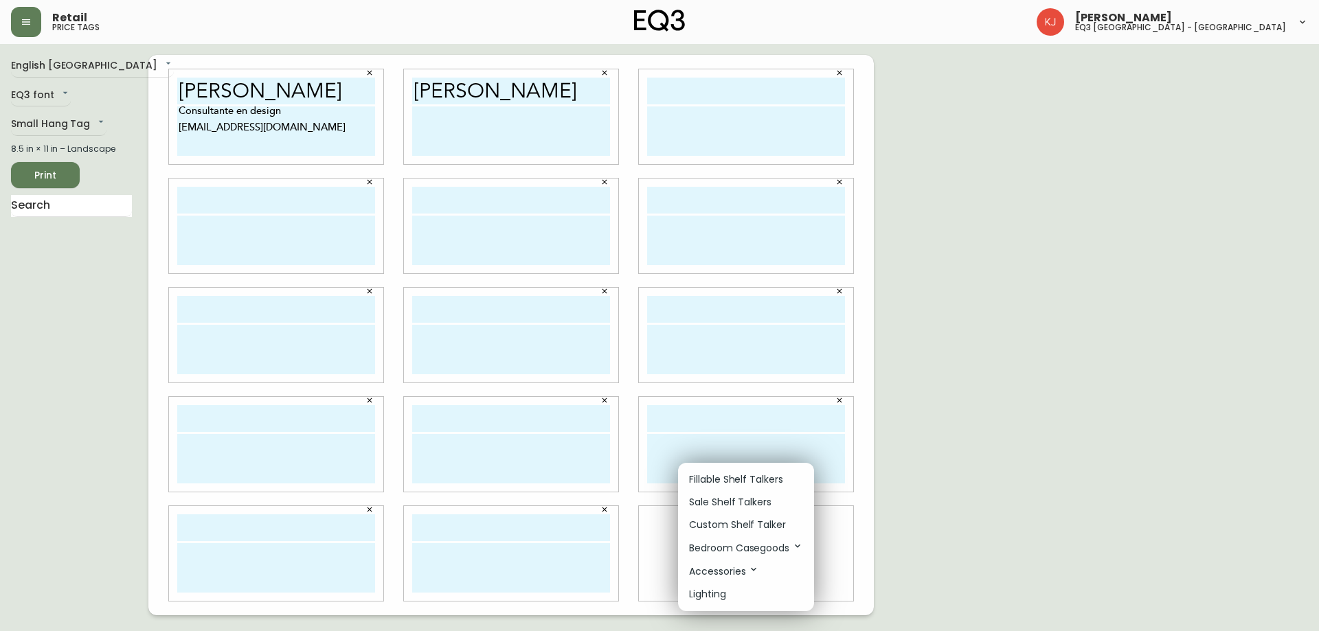
click at [736, 527] on p "Custom Shelf Talker" at bounding box center [737, 525] width 97 height 14
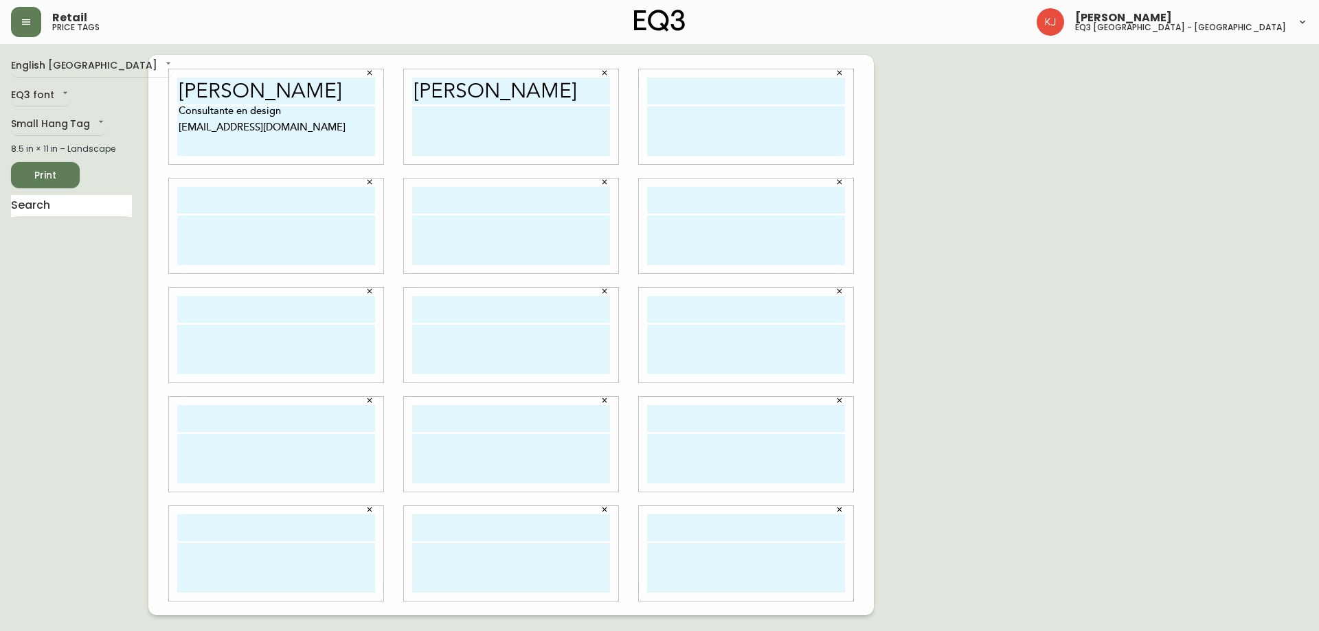
click at [681, 84] on input "text" at bounding box center [746, 91] width 198 height 27
paste input "SHAINA LEWIS"
type input "SHAINA LEWIS"
click at [219, 202] on input "text" at bounding box center [276, 200] width 198 height 27
paste input "SHAINA LEWIS"
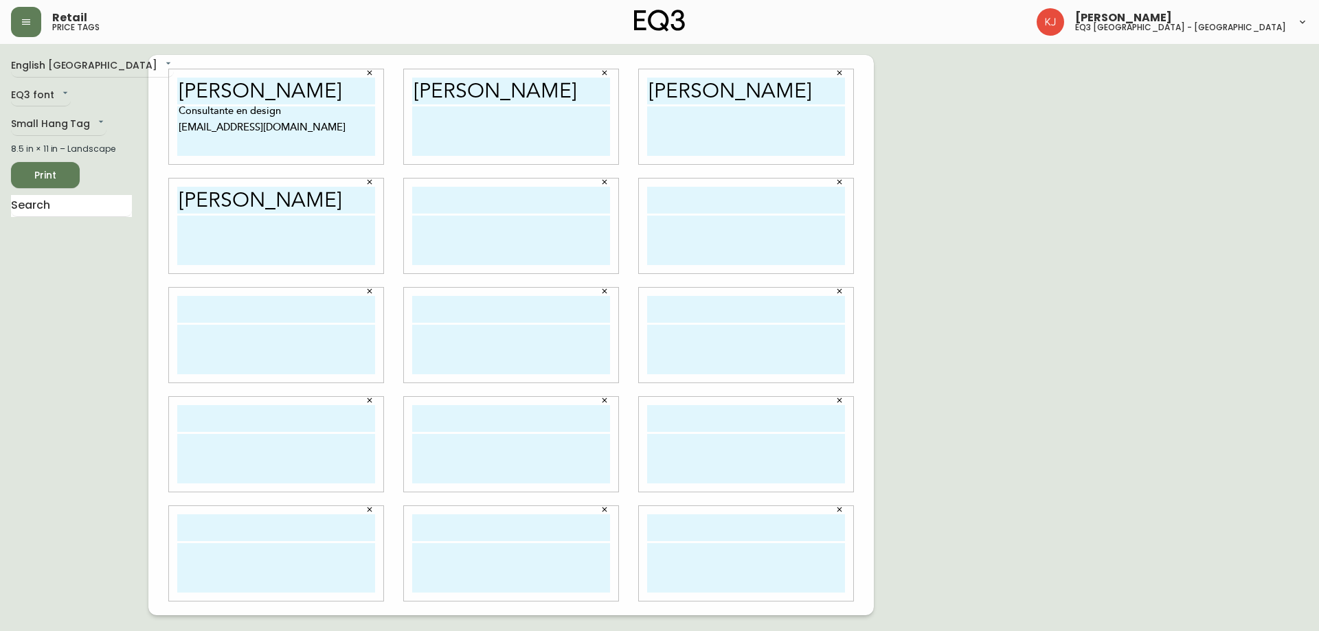
type input "SHAINA LEWIS"
click at [523, 200] on input "text" at bounding box center [511, 200] width 198 height 27
paste input "SHAINA LEWIS"
type input "v"
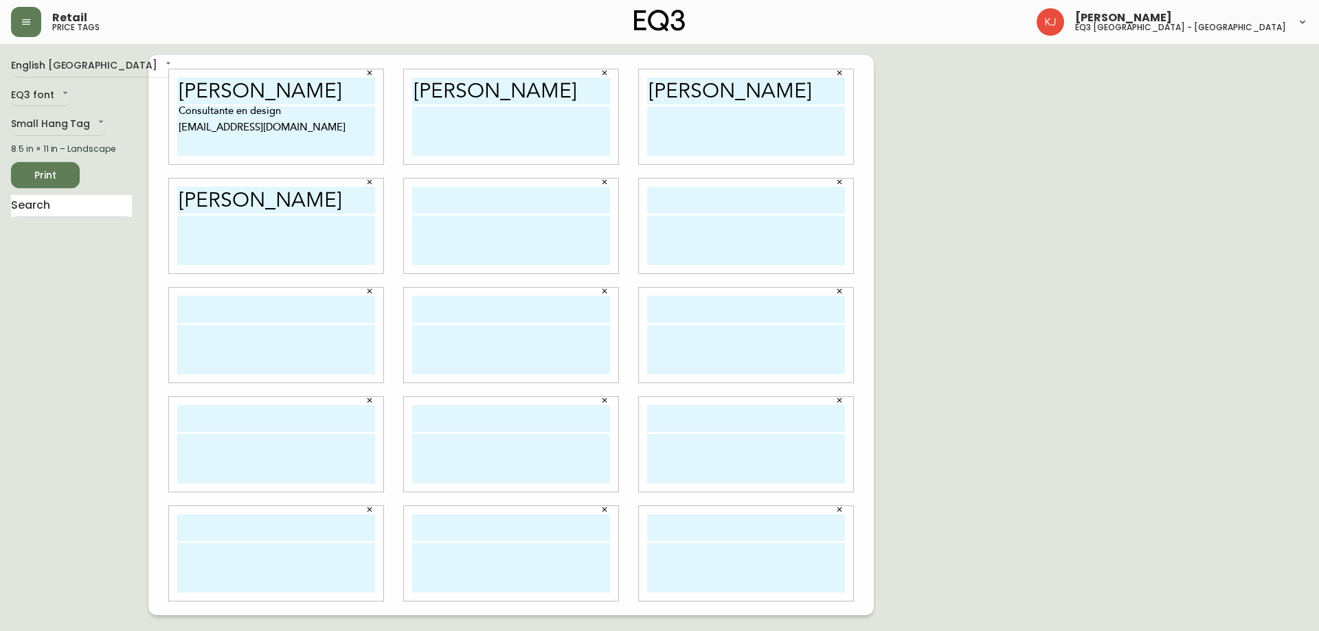
paste input "SHAINA LEWIS"
type input "SHAINA LEWIS"
click at [681, 192] on input "text" at bounding box center [746, 200] width 198 height 27
paste input "SHAINA LEWIS"
type input "SHAINA LEWIS"
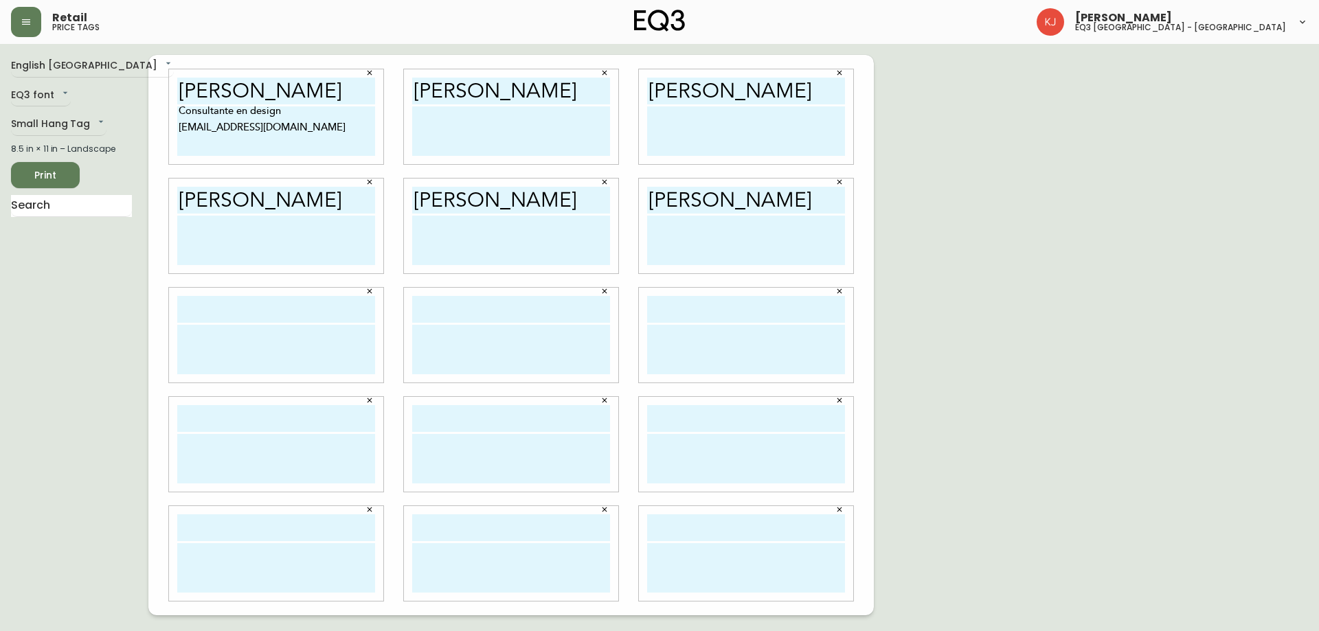
click at [731, 304] on input "text" at bounding box center [746, 309] width 198 height 27
paste input "SHAINA LEWIS"
type input "SHAINA LEWIS"
click at [457, 310] on input "text" at bounding box center [511, 309] width 198 height 27
paste input "SHAINA LEWIS"
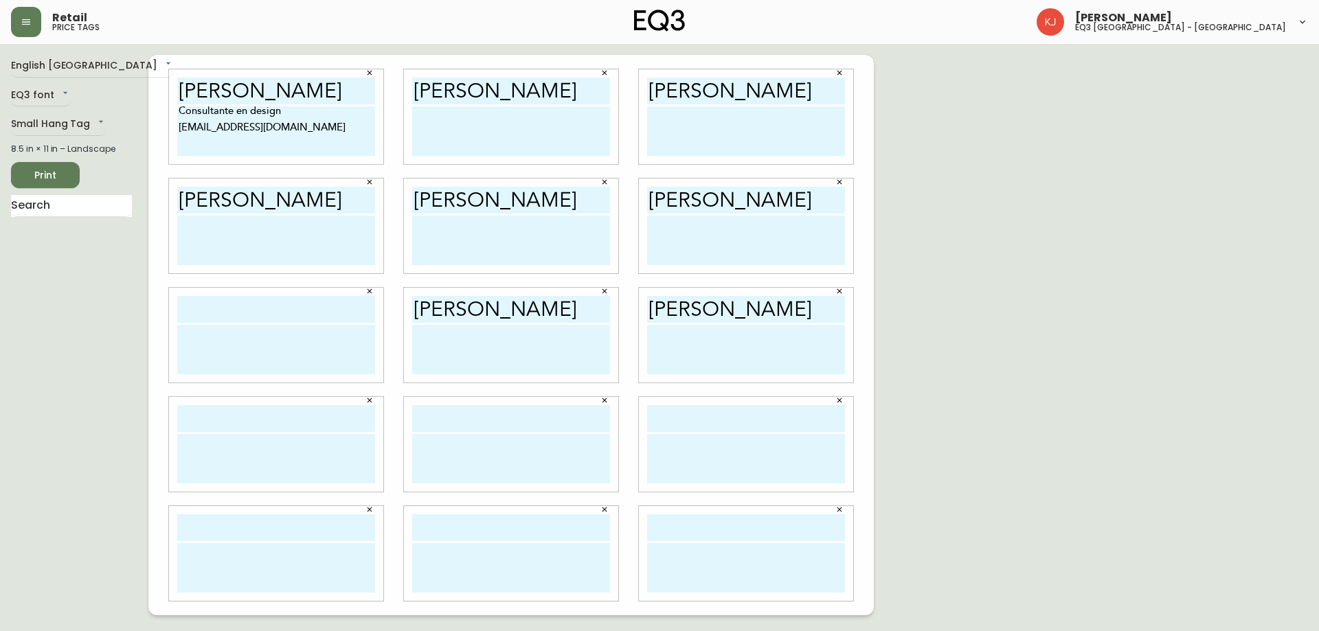
type input "SHAINA LEWIS"
click at [282, 306] on input "text" at bounding box center [276, 309] width 198 height 27
paste input "SHAINA LEWIS"
type input "SHAINA LEWIS"
click at [279, 423] on input "text" at bounding box center [276, 418] width 198 height 27
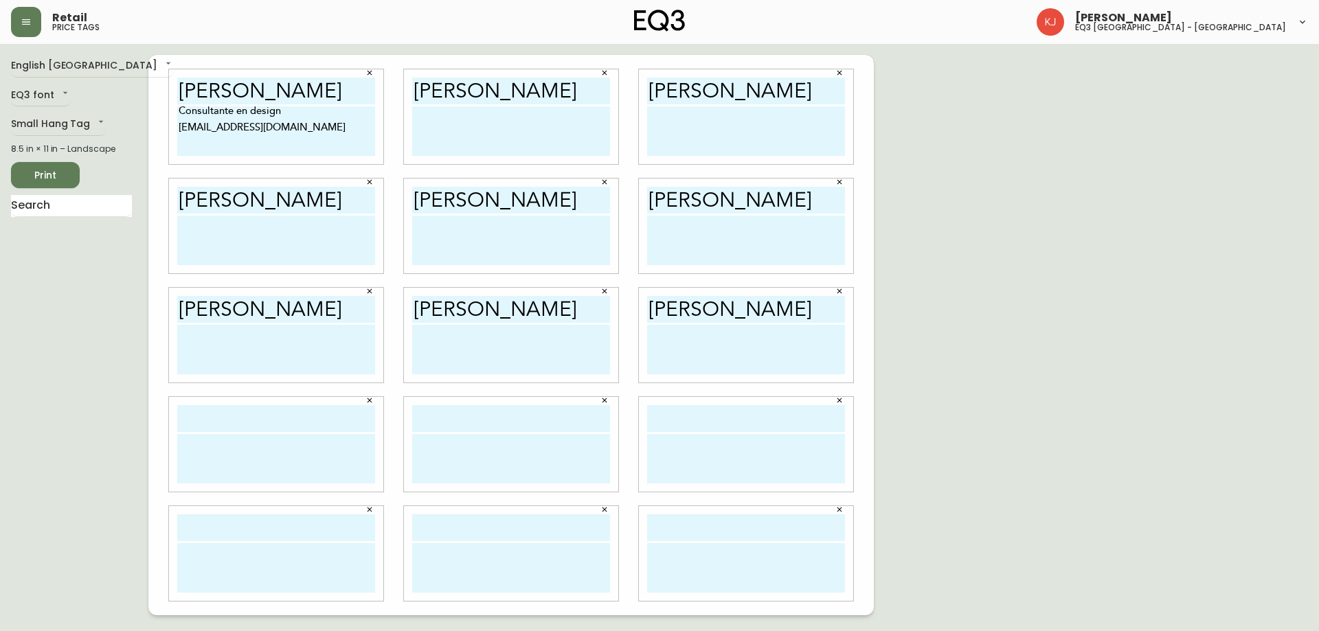
paste input "SHAINA LEWIS"
type input "SHAINA LEWIS"
click at [525, 419] on input "text" at bounding box center [511, 418] width 198 height 27
paste input "SHAINA LEWIS"
type input "SHAINA LEWIS"
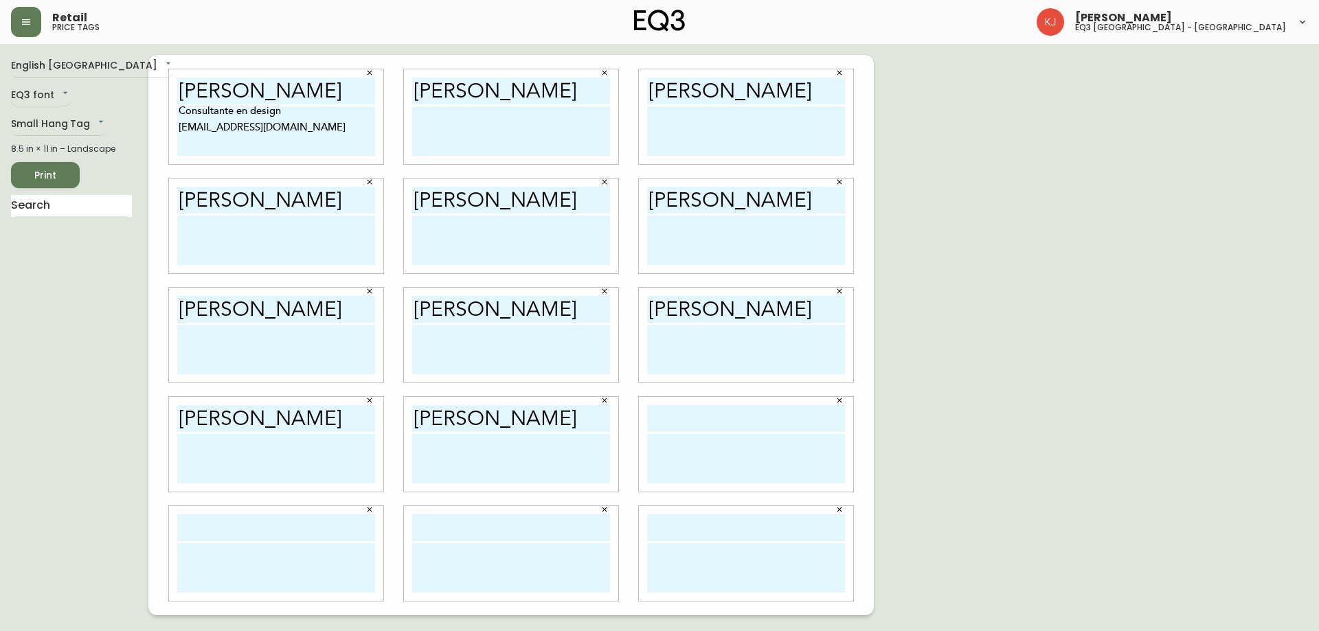
click at [688, 418] on input "text" at bounding box center [746, 418] width 198 height 27
paste input "SHAINA LEWIS"
type input "SHAINA LEWIS"
click at [681, 528] on input "text" at bounding box center [746, 527] width 198 height 27
paste input "SHAINA LEWIS"
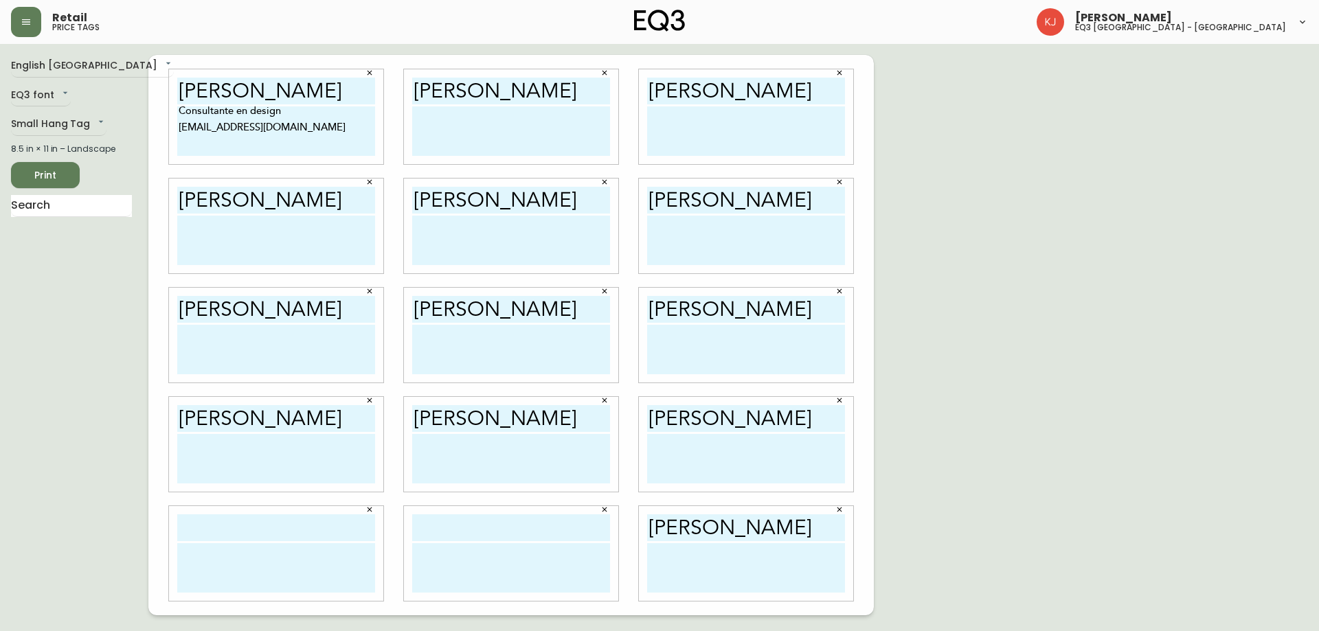
type input "SHAINA LEWIS"
click at [475, 532] on input "text" at bounding box center [511, 527] width 198 height 27
paste input "SHAINA LEWIS"
type input "SHAINA LEWIS"
click at [302, 534] on input "text" at bounding box center [276, 527] width 198 height 27
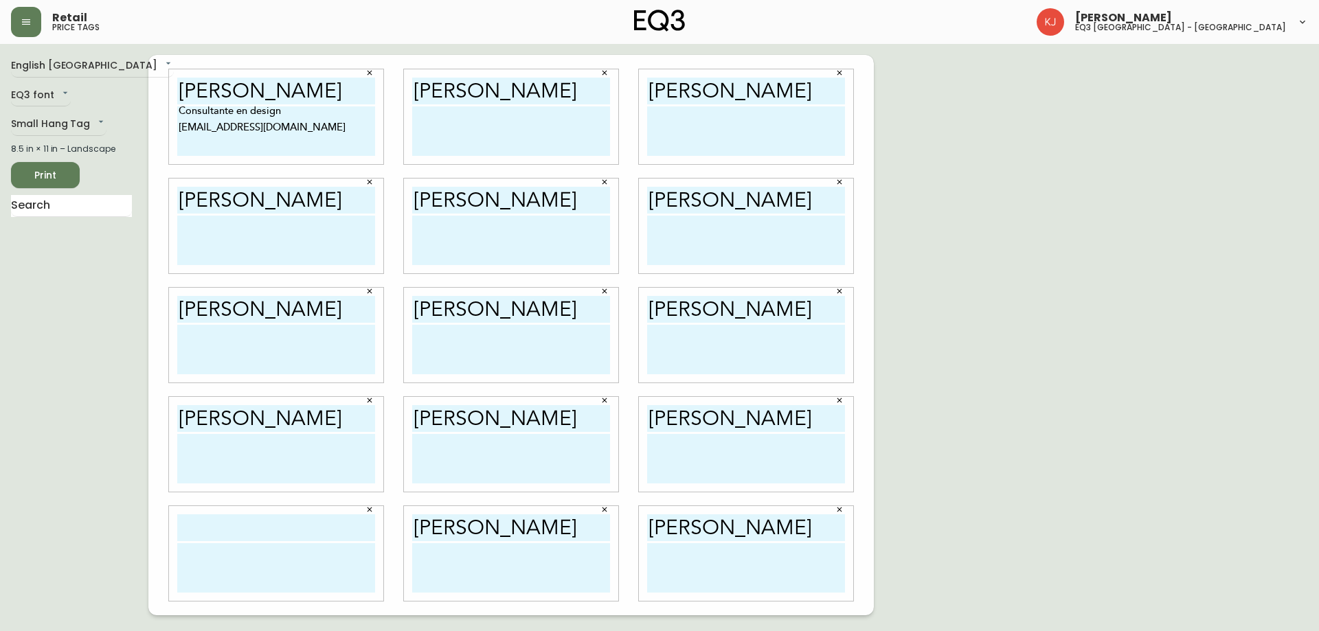
paste input "SHAINA LEWIS"
type input "SHAINA LEWIS"
drag, startPoint x: 277, startPoint y: 132, endPoint x: 170, endPoint y: 121, distance: 107.0
click at [170, 118] on div "SHAINA LEWIS Consultante en design shlewis@eq3.com" at bounding box center [276, 116] width 214 height 95
click at [259, 124] on textarea "Consultante en design shlewis@eq3.com" at bounding box center [276, 130] width 198 height 49
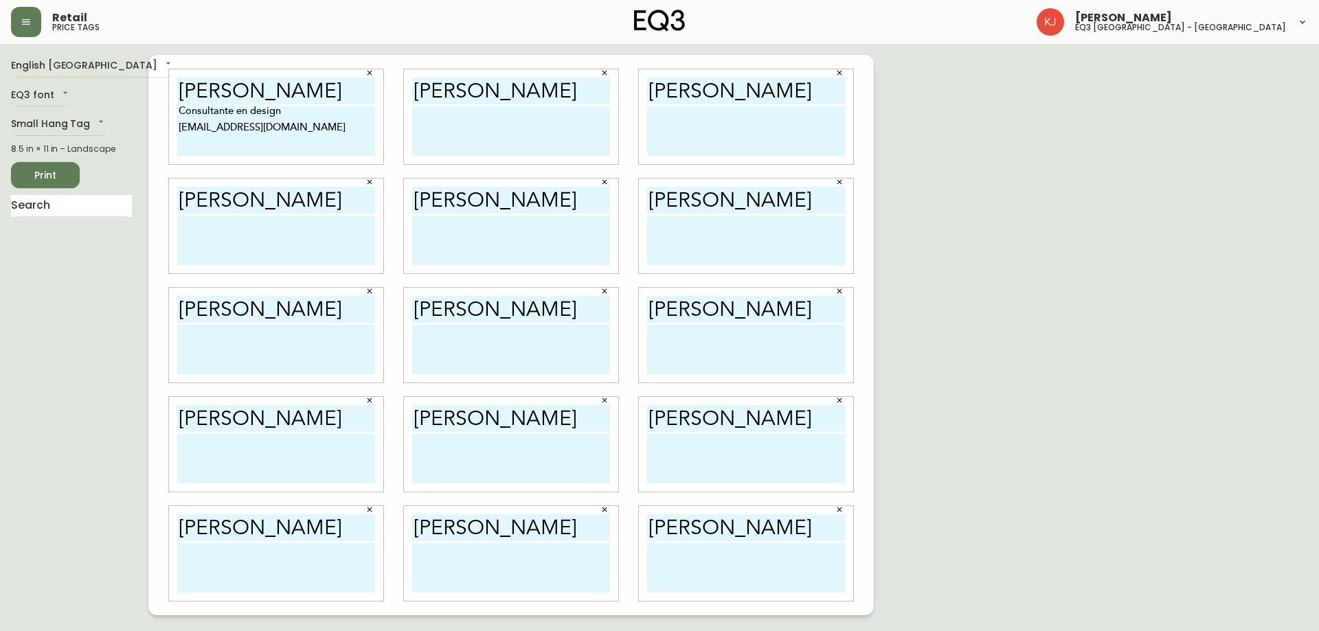
drag, startPoint x: 275, startPoint y: 130, endPoint x: 168, endPoint y: 109, distance: 108.7
click at [168, 109] on div "SHAINA LEWIS Consultante en design shlewis@eq3.com" at bounding box center [276, 117] width 235 height 109
click at [417, 119] on textarea at bounding box center [511, 130] width 198 height 49
paste textarea "Consultante en design shlewis@eq3.com"
type textarea "Consultante en design shlewis@eq3.com"
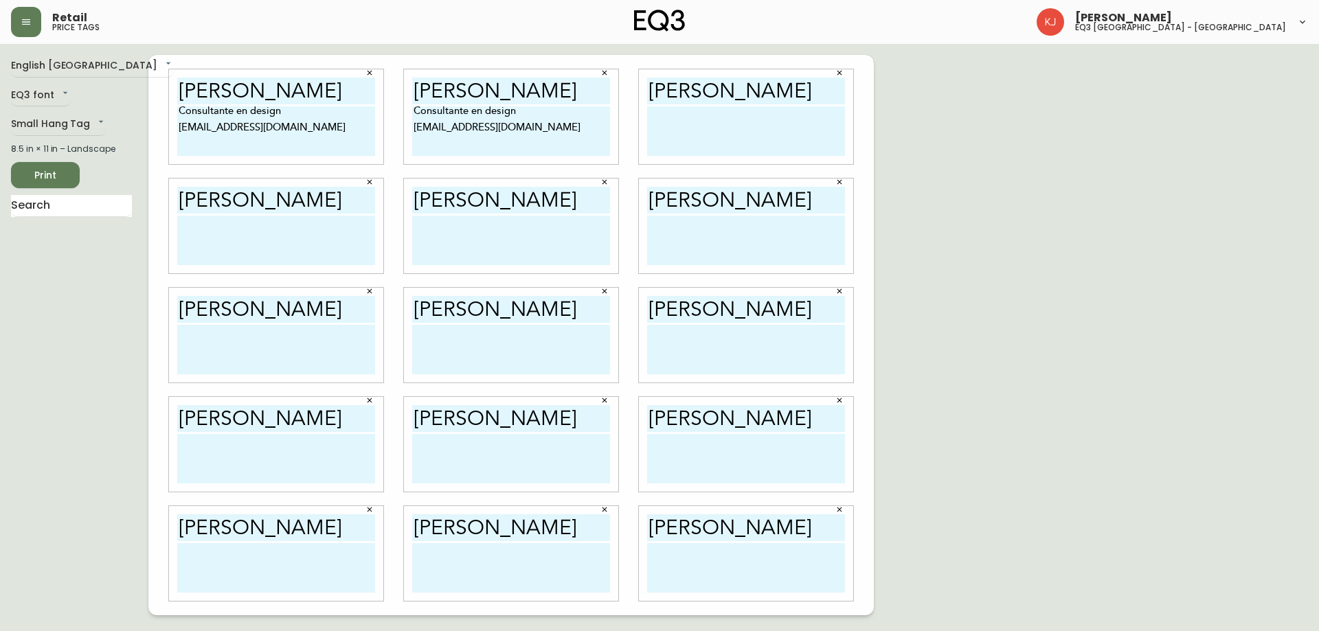
click at [725, 125] on textarea at bounding box center [746, 130] width 198 height 49
paste textarea "Consultante en design shlewis@eq3.com"
type textarea "Consultante en design shlewis@eq3.com"
click at [695, 237] on textarea at bounding box center [746, 240] width 198 height 49
paste textarea "Consultante en design shlewis@eq3.com"
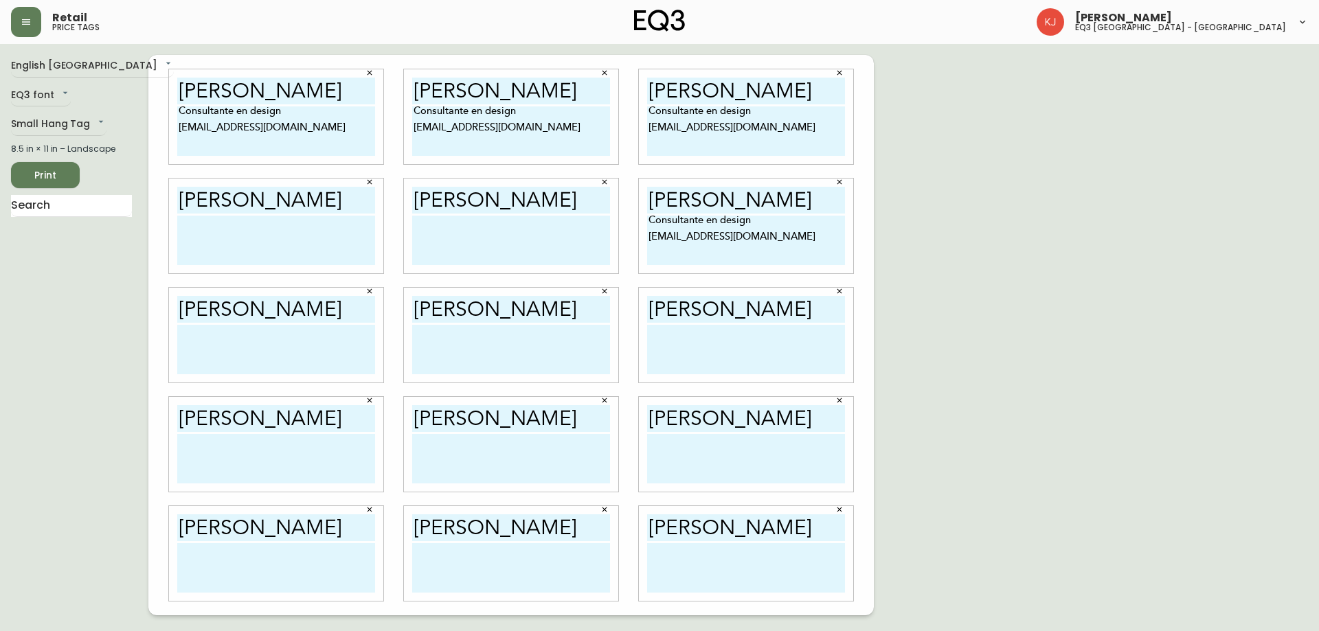
type textarea "Consultante en design shlewis@eq3.com"
click at [673, 354] on textarea at bounding box center [746, 349] width 198 height 49
paste textarea "Consultante en design shlewis@eq3.com"
type textarea "Consultante en design shlewis@eq3.com"
click at [428, 235] on textarea at bounding box center [511, 240] width 198 height 49
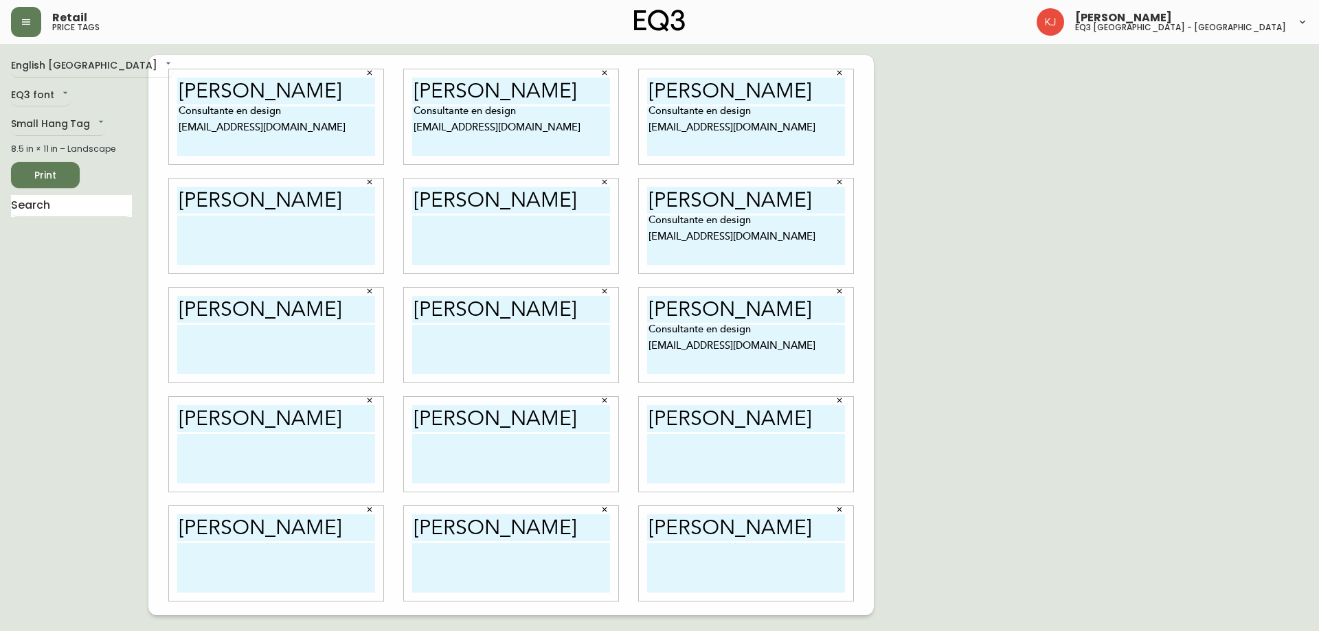
paste textarea "Consultante en design shlewis@eq3.com"
type textarea "Consultante en design shlewis@eq3.com"
paste textarea "Consultante en design shlewis@eq3.com"
click at [274, 242] on textarea "Consultante en design shlewis@eq3.com" at bounding box center [276, 240] width 198 height 49
type textarea "Consultante en design shlewis@eq3.com"
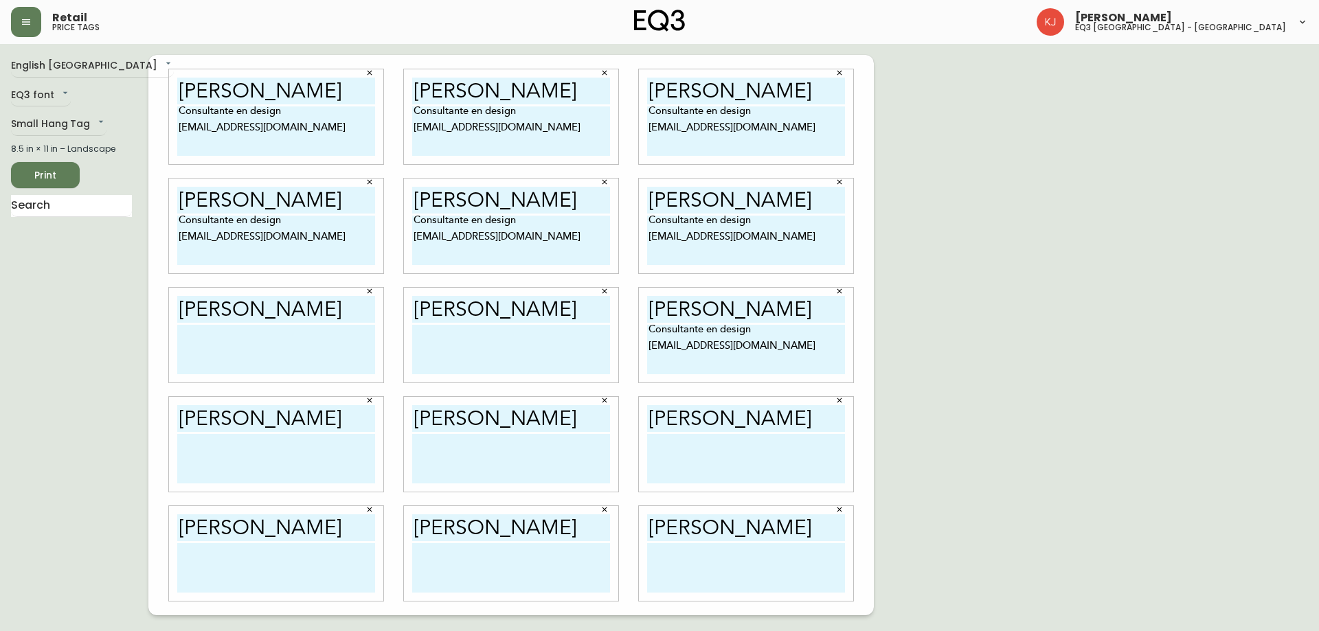
click at [246, 363] on textarea at bounding box center [276, 349] width 198 height 49
paste textarea "Consultante en design shlewis@eq3.com"
type textarea "Consultante en design shlewis@eq3.com"
paste textarea "Consultante en design shlewis@eq3.com"
click at [540, 345] on textarea "Consultante en design shlewis@eq3.com" at bounding box center [511, 349] width 198 height 49
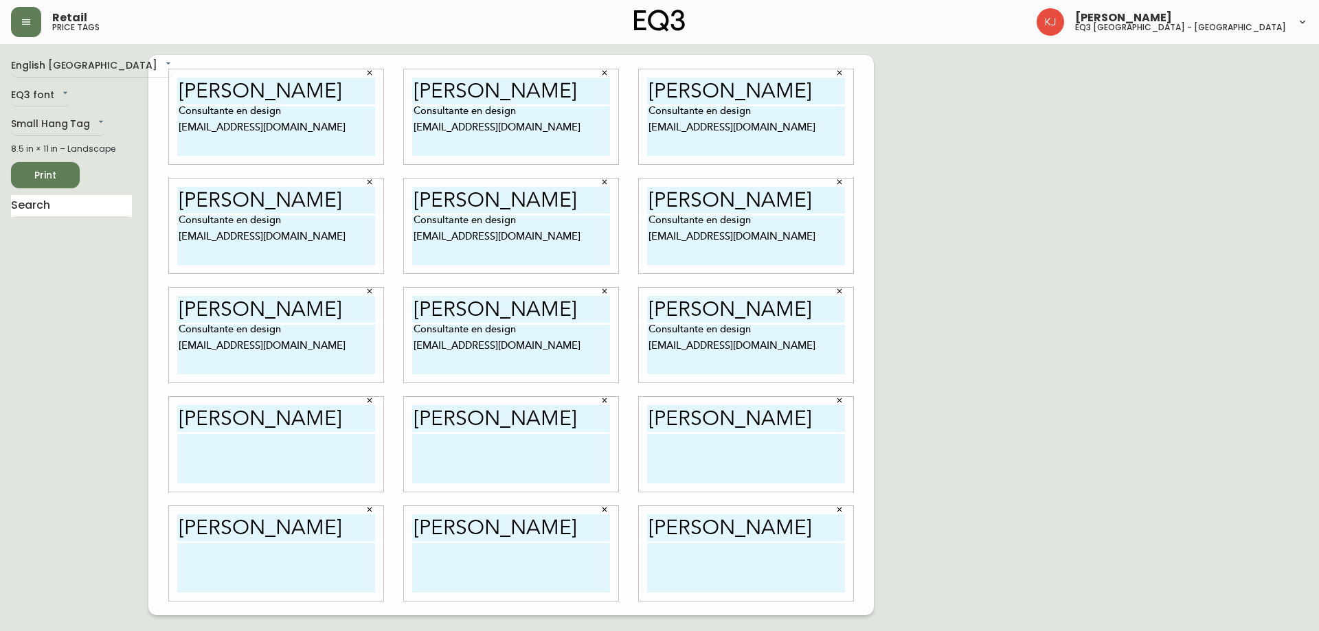
type textarea "Consultante en design shlewis@eq3.com"
paste textarea "Consultante en design shlewis@eq3.com"
click at [557, 454] on textarea at bounding box center [511, 458] width 198 height 49
type textarea "Consultante en design shlewis@eq3.com"
click at [807, 446] on textarea at bounding box center [746, 458] width 198 height 49
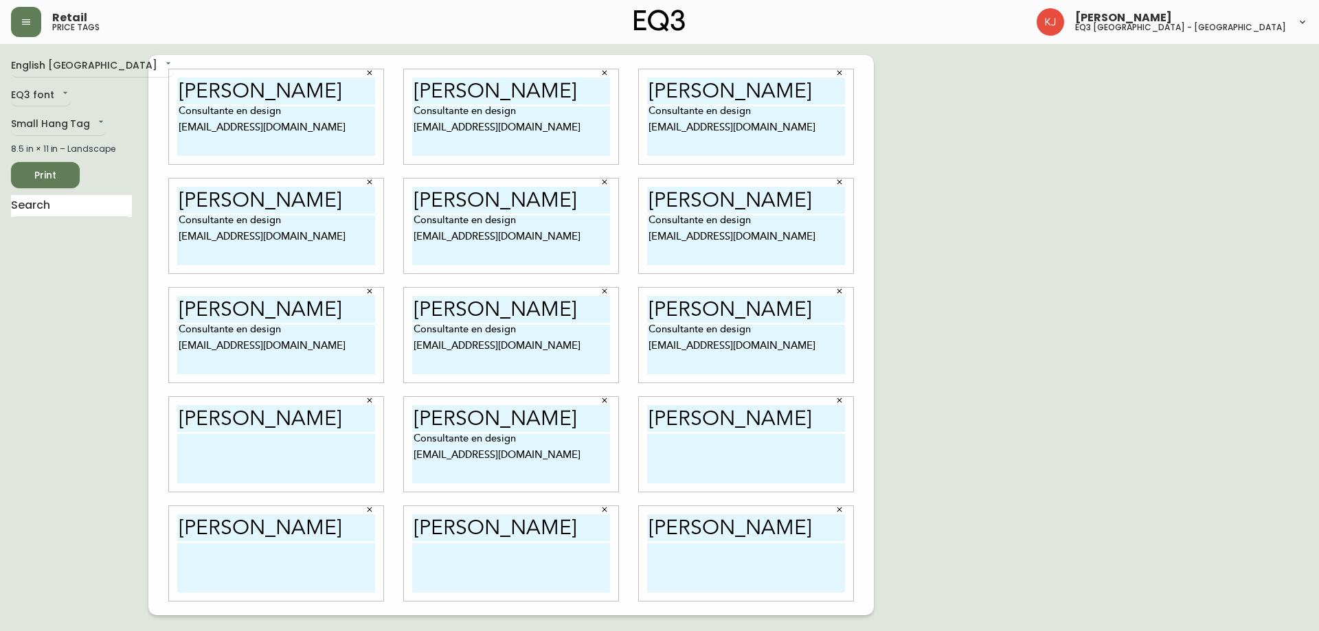
paste textarea "Consultante en design shlewis@eq3.com"
type textarea "Consultante en design shlewis@eq3.com"
paste textarea "Consultante en design shlewis@eq3.com"
click at [233, 462] on textarea "Consultante en design shlewis@eq3.com" at bounding box center [276, 458] width 198 height 49
click at [344, 468] on textarea "Consultante en design shlewis@eq3.com" at bounding box center [276, 458] width 198 height 49
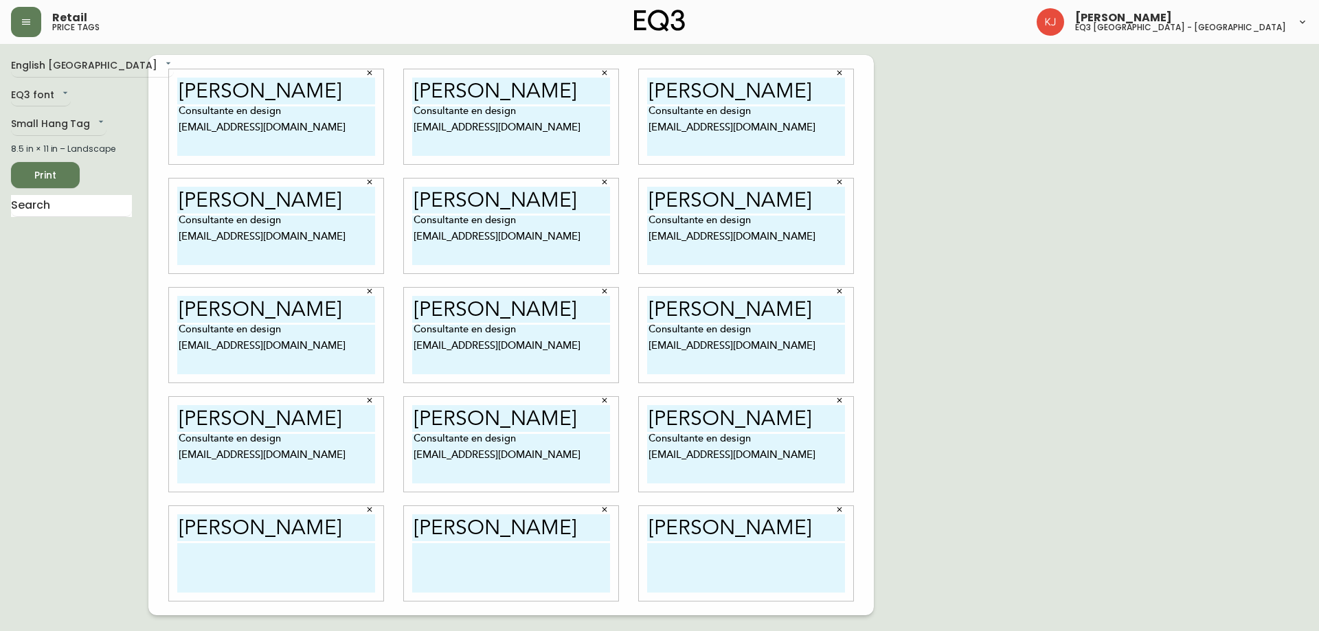
type textarea "Consultante en design shlewis@eq3.com"
click at [218, 563] on textarea at bounding box center [276, 567] width 198 height 49
paste textarea "Consultante en design shlewis@eq3.com"
type textarea "Consultante en design shlewis@eq3.com"
click at [423, 569] on textarea at bounding box center [511, 567] width 198 height 49
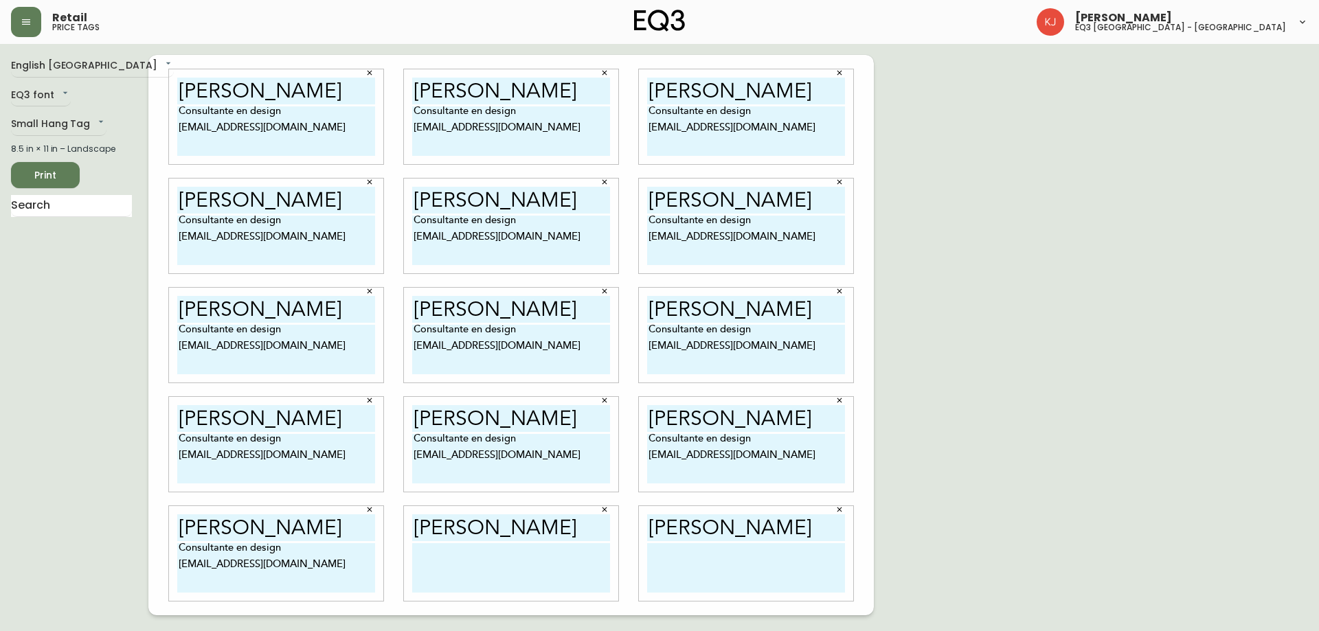
paste textarea "Consultante en design shlewis@eq3.com"
type textarea "Consultante en design shlewis@eq3.com"
click at [751, 563] on textarea at bounding box center [746, 567] width 198 height 49
paste textarea "Consultante en design shlewis@eq3.com"
type textarea "Consultante en design shlewis@eq3.com"
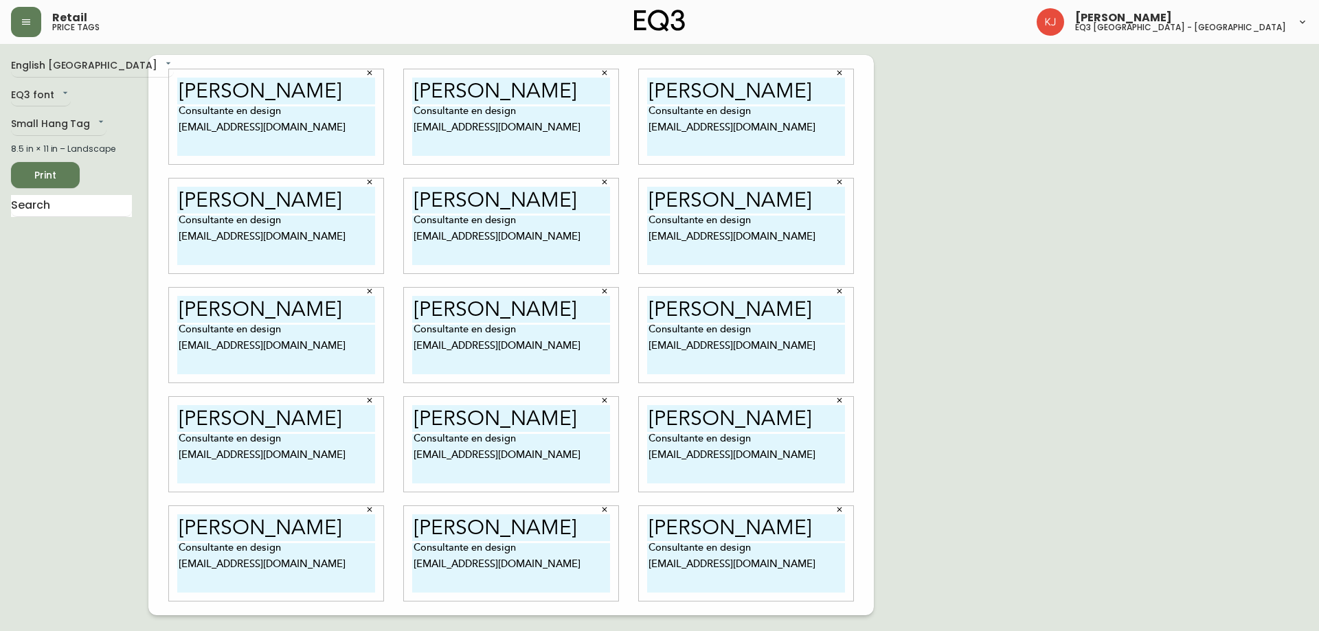
click at [904, 425] on div "English Canada en_CA EQ3 font EQ3 Small Hang Tag small 8.5 in × 11 in – Landsca…" at bounding box center [659, 335] width 1297 height 560
click at [47, 175] on span "Print" at bounding box center [45, 175] width 47 height 17
